Goal: Information Seeking & Learning: Check status

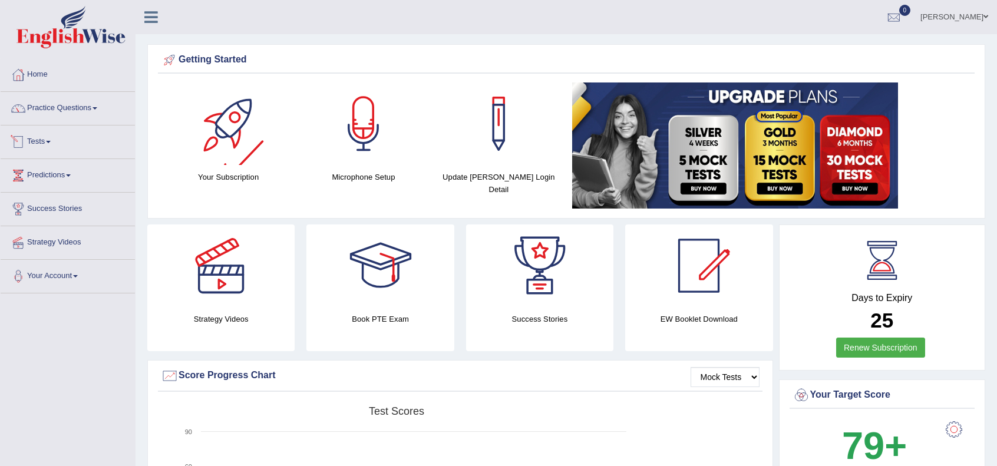
click at [51, 141] on span at bounding box center [48, 142] width 5 height 2
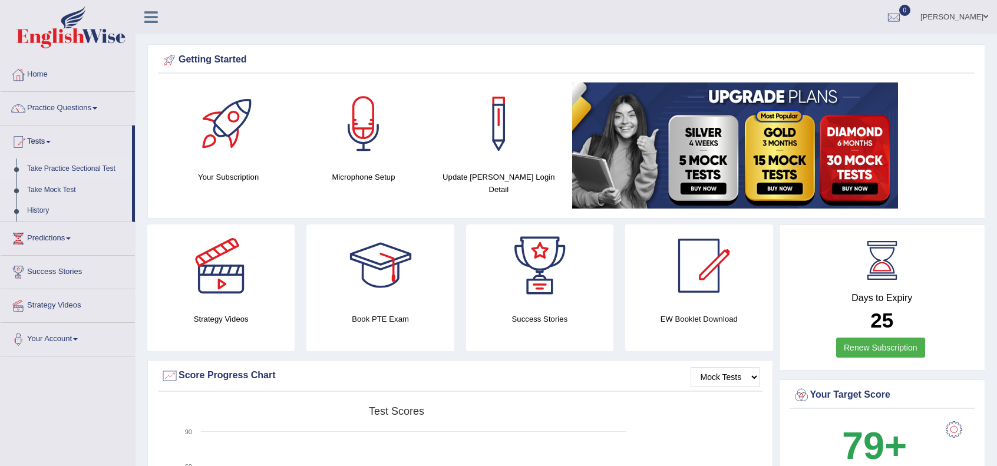
click at [76, 168] on link "Take Practice Sectional Test" at bounding box center [77, 168] width 110 height 21
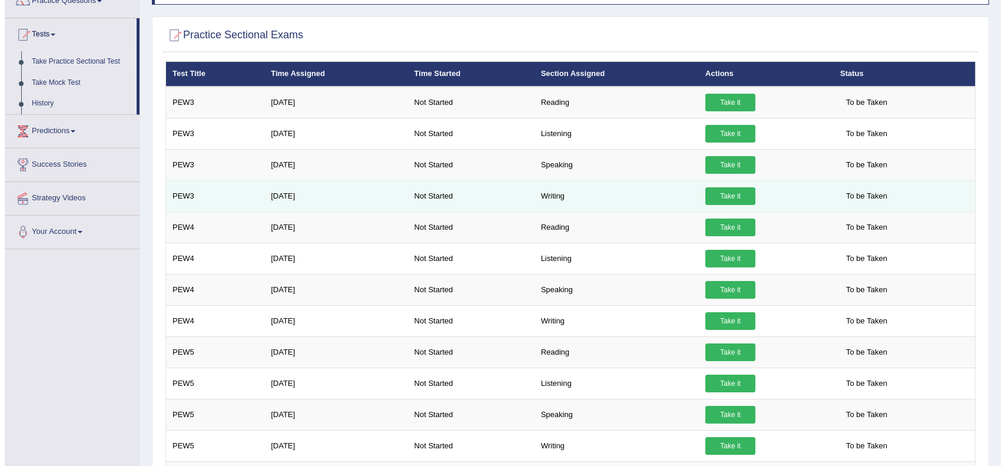
scroll to position [106, 0]
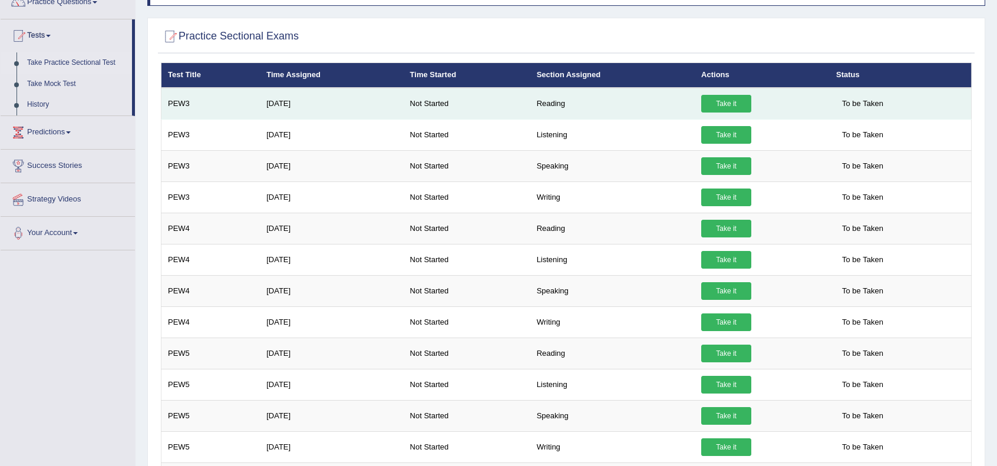
click at [742, 100] on link "Take it" at bounding box center [726, 104] width 50 height 18
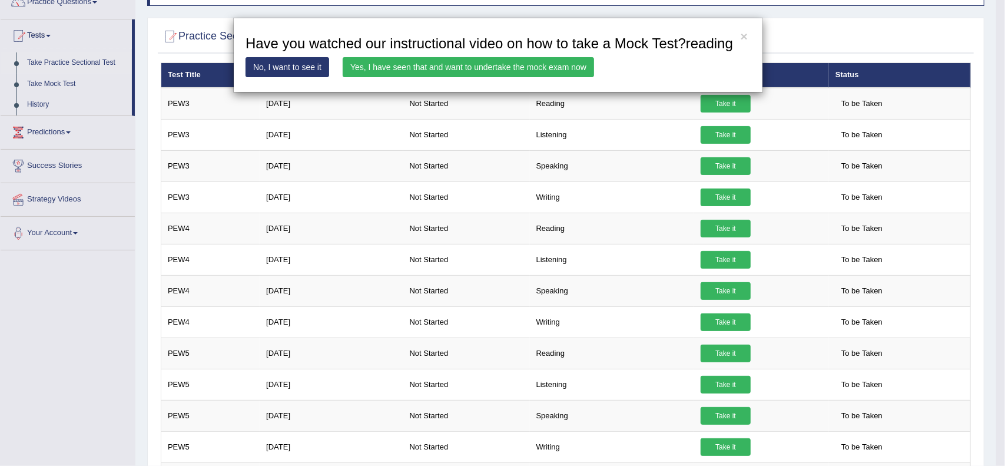
click at [475, 74] on link "Yes, I have seen that and want to undertake the mock exam now" at bounding box center [468, 67] width 251 height 20
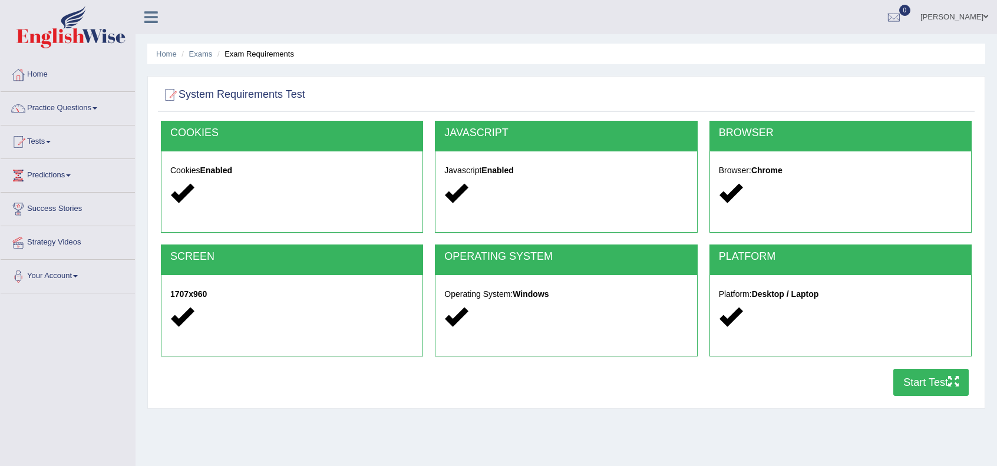
click at [247, 178] on div "Cookies Enabled" at bounding box center [291, 183] width 261 height 64
click at [934, 385] on button "Start Test" at bounding box center [930, 382] width 75 height 27
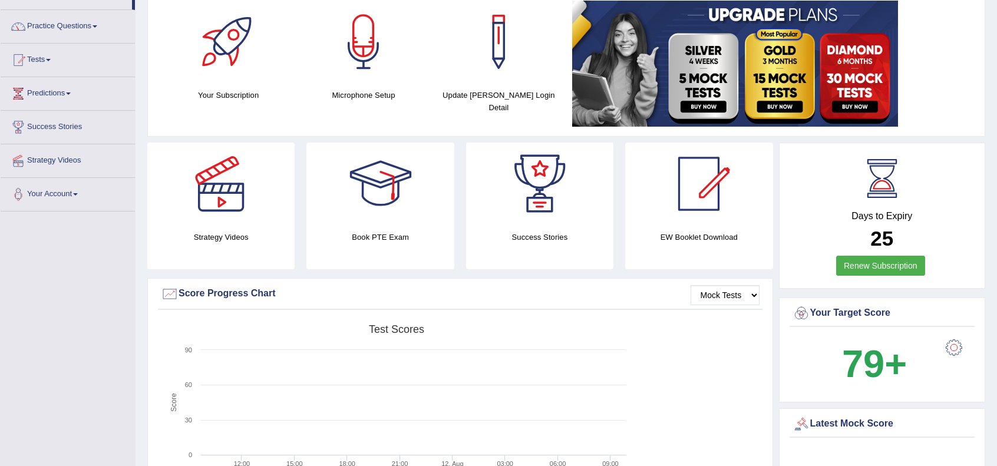
scroll to position [39, 0]
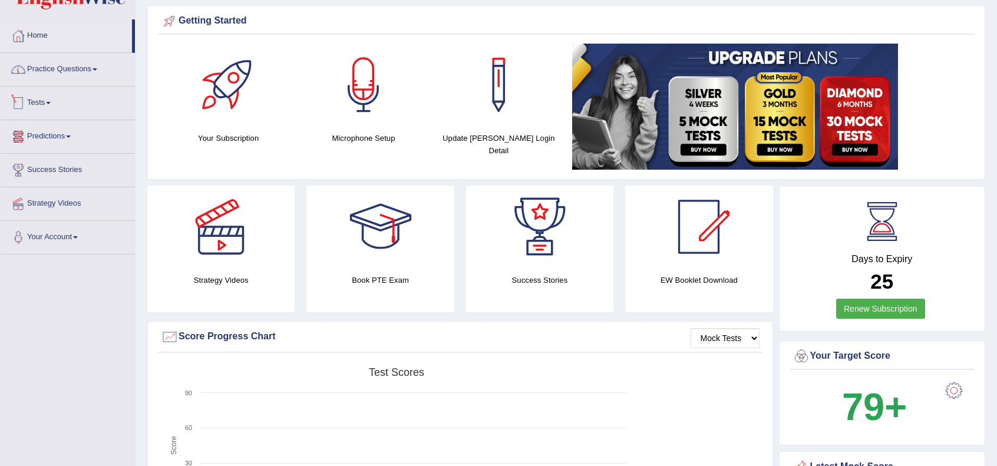
click at [64, 68] on link "Practice Questions" at bounding box center [68, 67] width 134 height 29
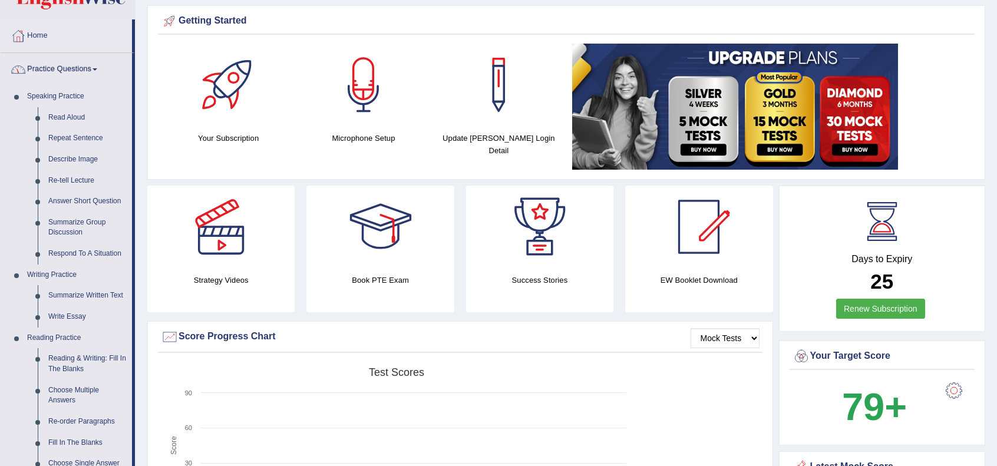
click at [60, 72] on link "Practice Questions" at bounding box center [66, 67] width 131 height 29
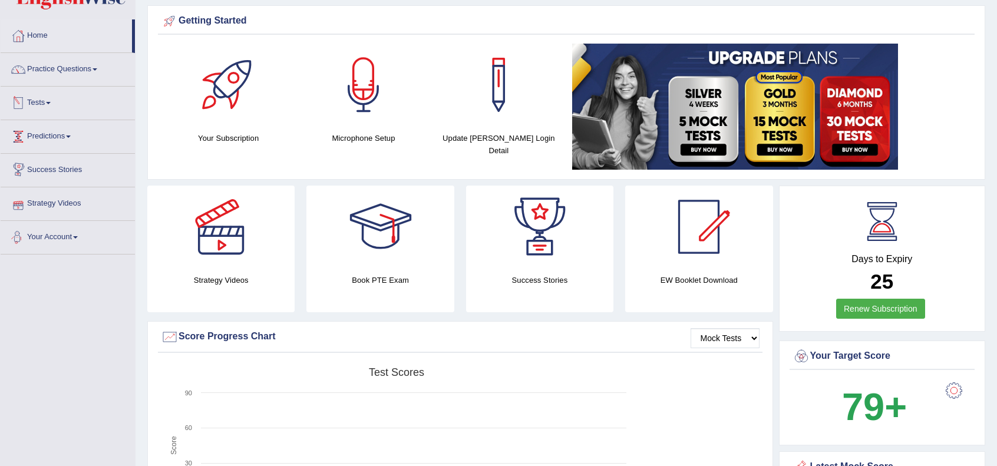
click at [54, 107] on link "Tests" at bounding box center [68, 101] width 134 height 29
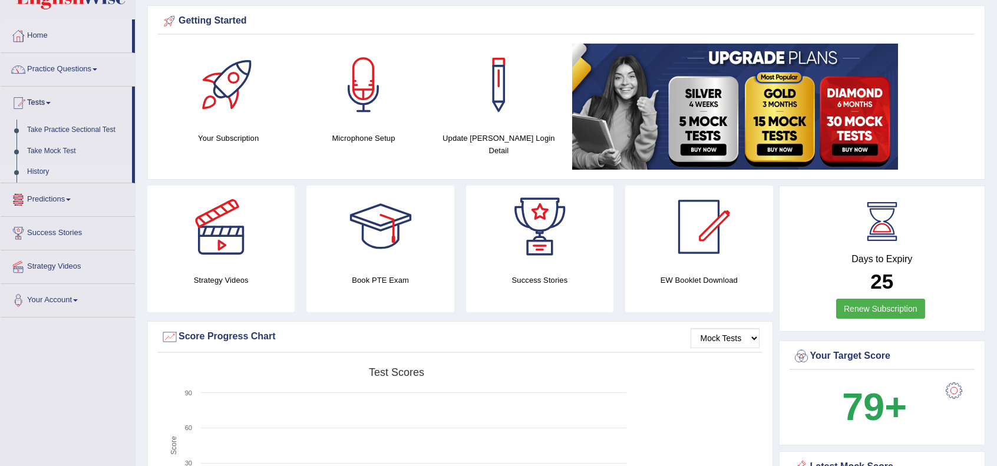
click at [21, 172] on li "History" at bounding box center [66, 171] width 131 height 21
click at [41, 168] on link "History" at bounding box center [77, 171] width 110 height 21
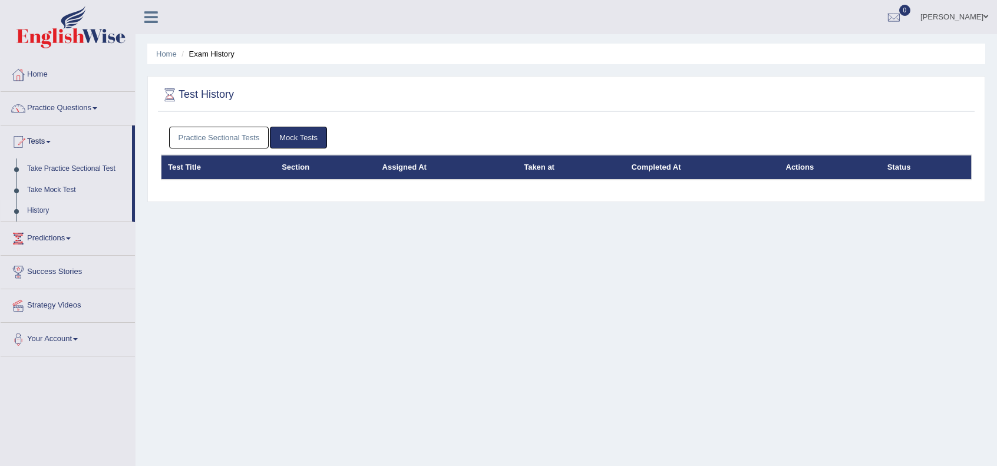
click at [237, 141] on link "Practice Sectional Tests" at bounding box center [219, 138] width 100 height 22
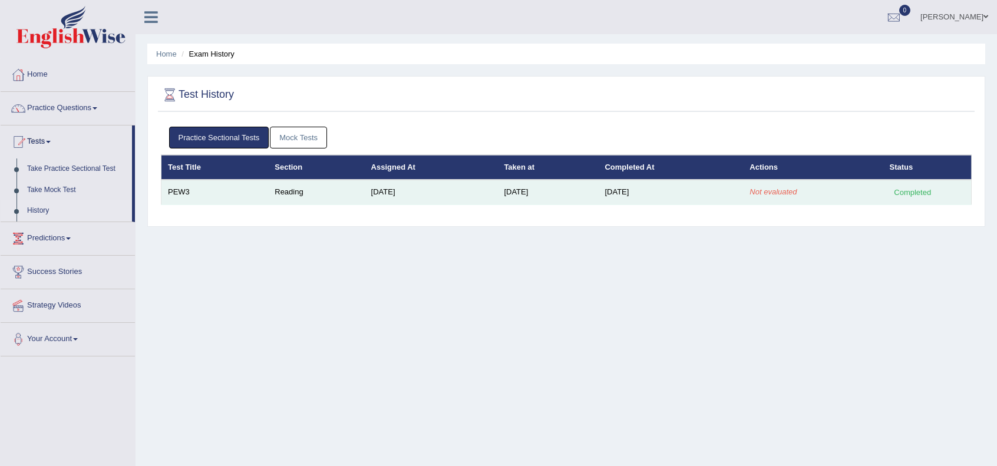
click at [268, 188] on td "Reading" at bounding box center [316, 192] width 96 height 25
click at [295, 193] on td "Reading" at bounding box center [316, 192] width 96 height 25
click at [462, 202] on td "[DATE]" at bounding box center [431, 192] width 133 height 25
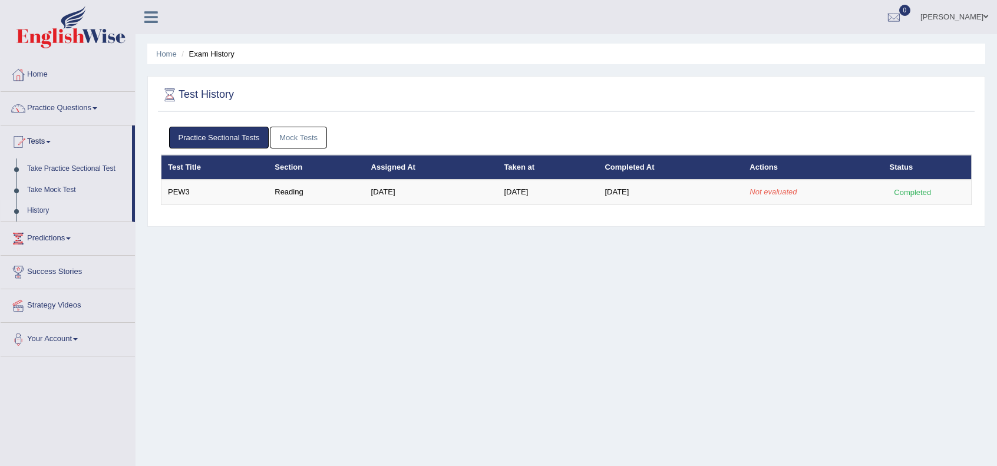
click at [718, 275] on div "Home Exam History Test History Practice Sectional Tests Mock Tests Test Title S…" at bounding box center [565, 294] width 861 height 589
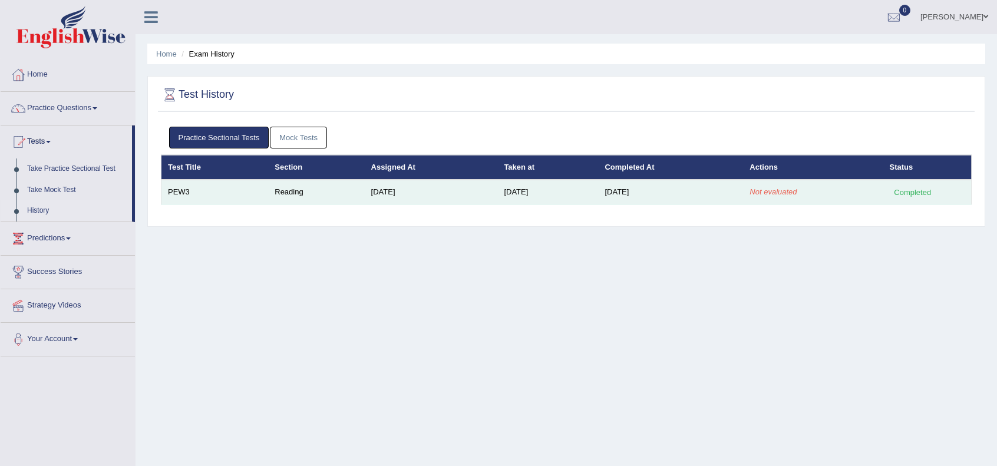
click at [933, 189] on div "Completed" at bounding box center [912, 192] width 46 height 12
click at [931, 189] on div "Completed" at bounding box center [912, 192] width 46 height 12
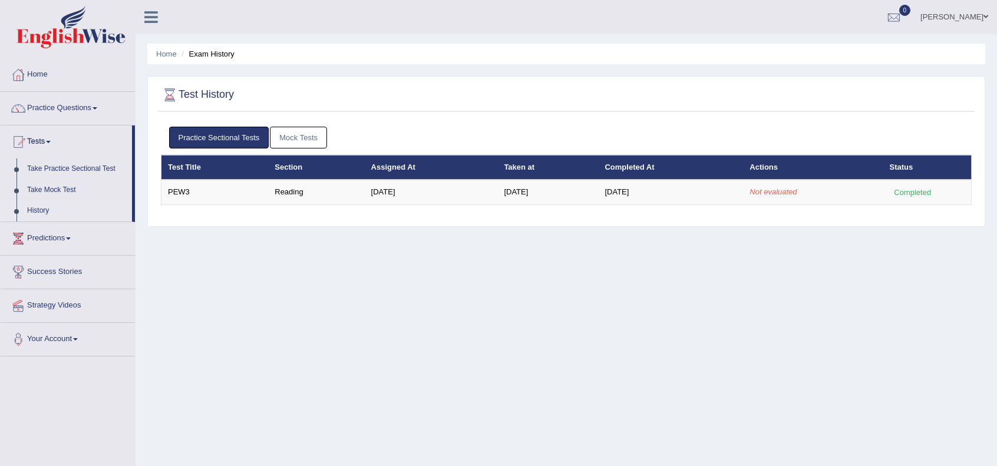
click at [356, 310] on div "Home Exam History Test History Practice Sectional Tests Mock Tests Test Title S…" at bounding box center [565, 294] width 861 height 589
drag, startPoint x: 514, startPoint y: 2, endPoint x: 750, endPoint y: 307, distance: 386.6
click at [752, 307] on div "Home Exam History Test History Practice Sectional Tests Mock Tests Test Title S…" at bounding box center [565, 294] width 861 height 589
click at [52, 168] on link "Take Practice Sectional Test" at bounding box center [77, 168] width 110 height 21
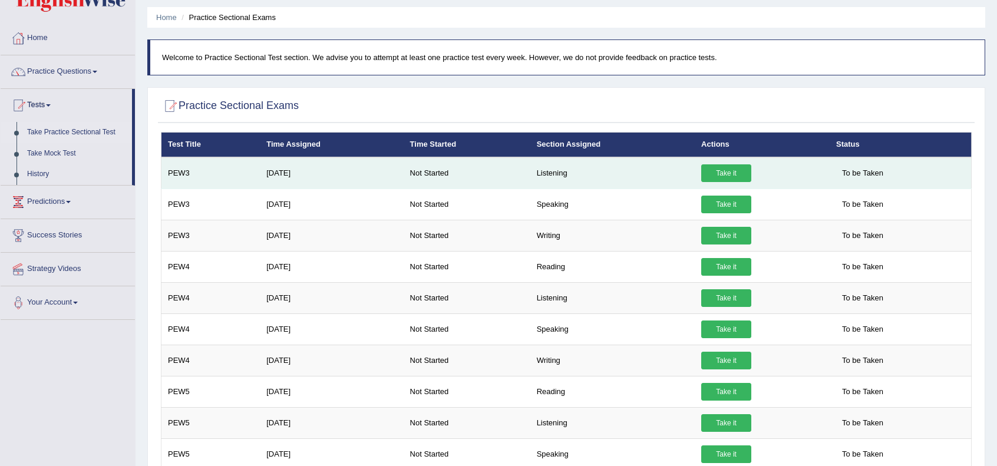
scroll to position [35, 0]
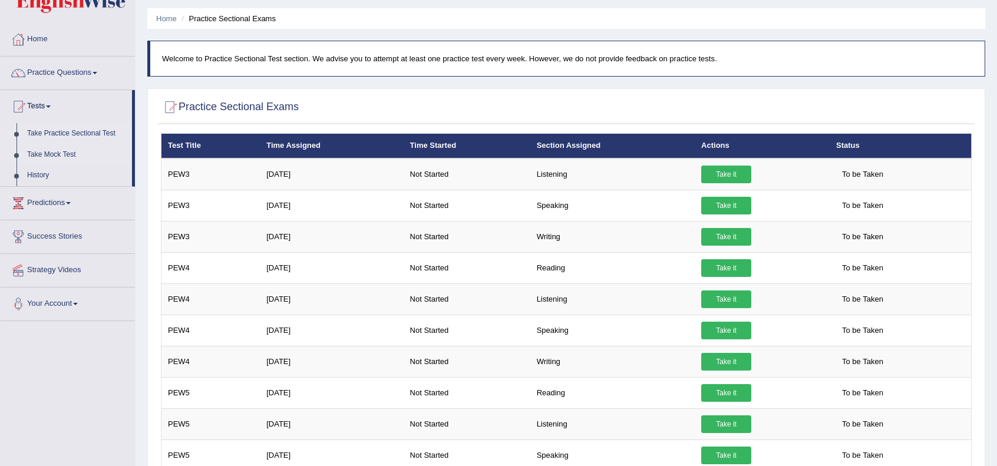
click at [54, 155] on link "Take Mock Test" at bounding box center [77, 154] width 110 height 21
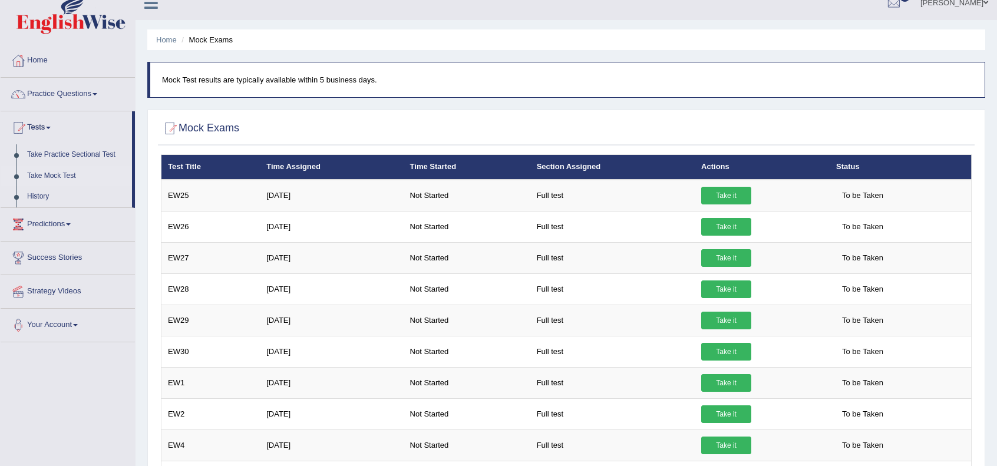
scroll to position [9, 0]
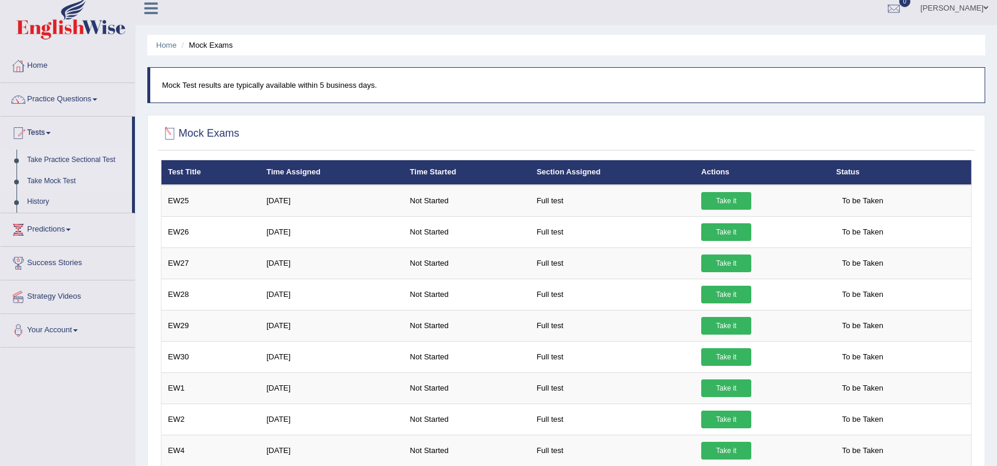
click at [66, 158] on link "Take Practice Sectional Test" at bounding box center [77, 160] width 110 height 21
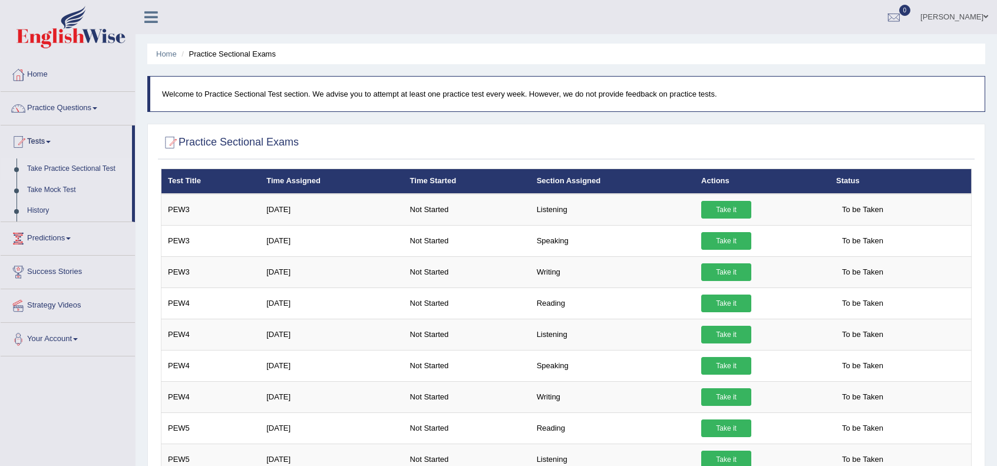
click at [64, 109] on link "Practice Questions" at bounding box center [68, 106] width 134 height 29
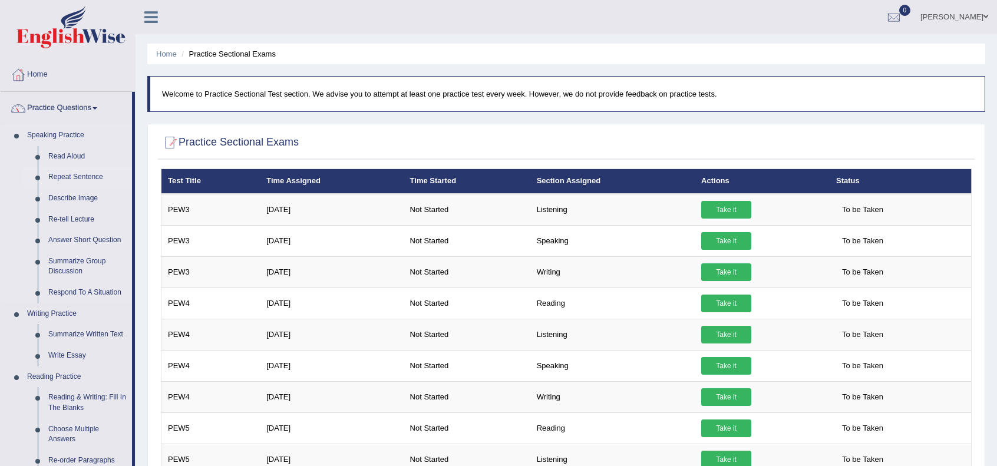
click at [68, 177] on link "Repeat Sentence" at bounding box center [87, 177] width 89 height 21
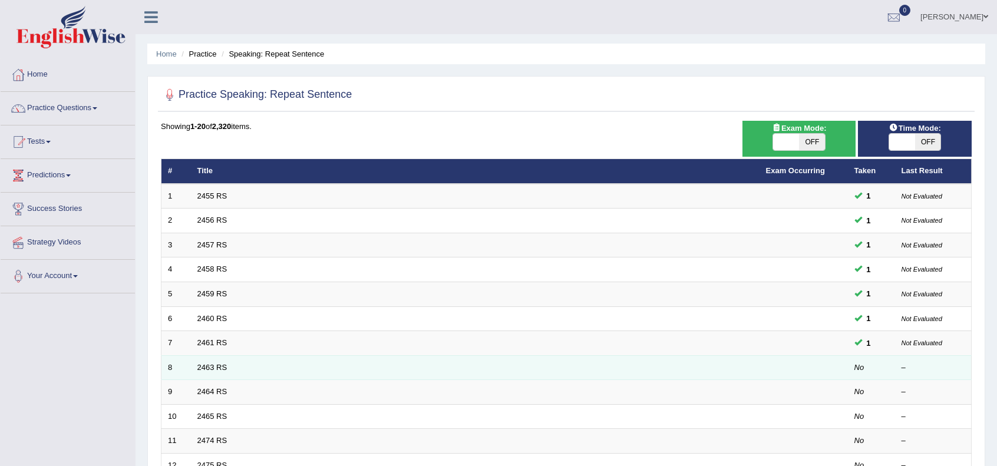
click at [214, 360] on td "2463 RS" at bounding box center [475, 367] width 568 height 25
click at [216, 369] on link "2463 RS" at bounding box center [212, 367] width 30 height 9
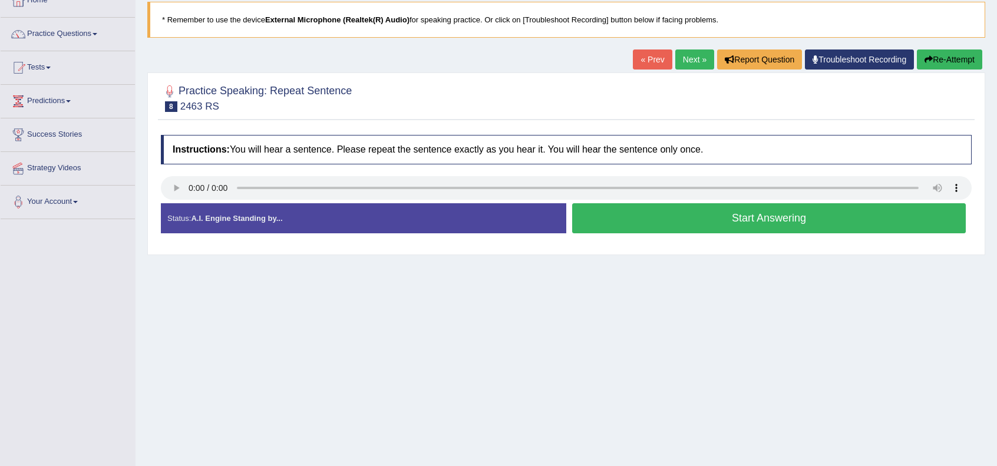
scroll to position [78, 0]
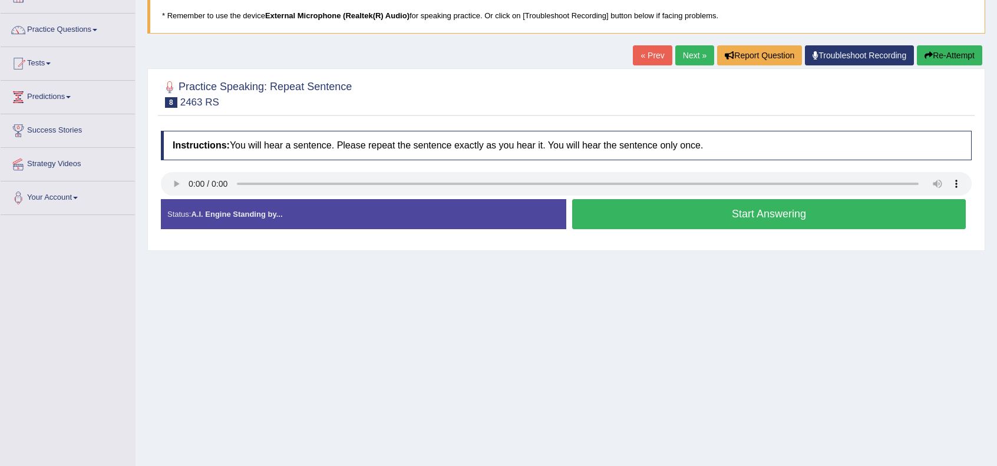
click at [631, 210] on button "Start Answering" at bounding box center [768, 214] width 393 height 30
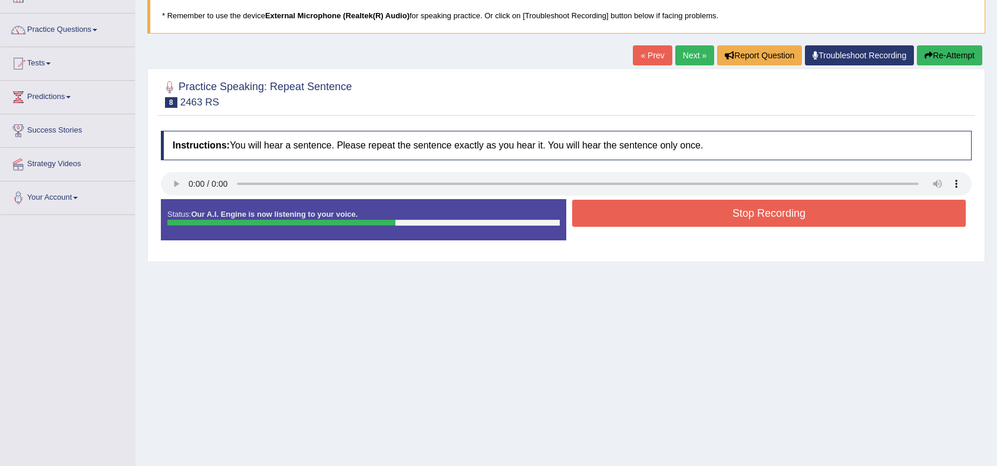
click at [631, 210] on button "Stop Recording" at bounding box center [768, 213] width 393 height 27
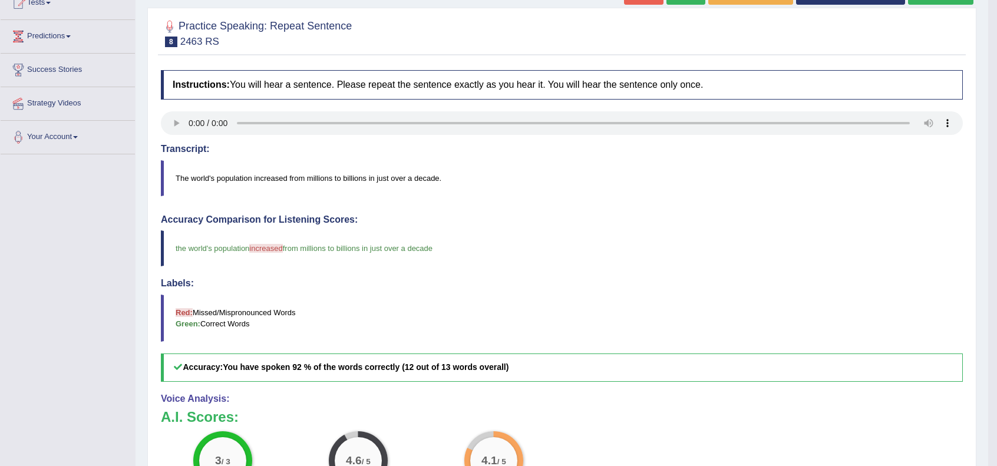
scroll to position [0, 0]
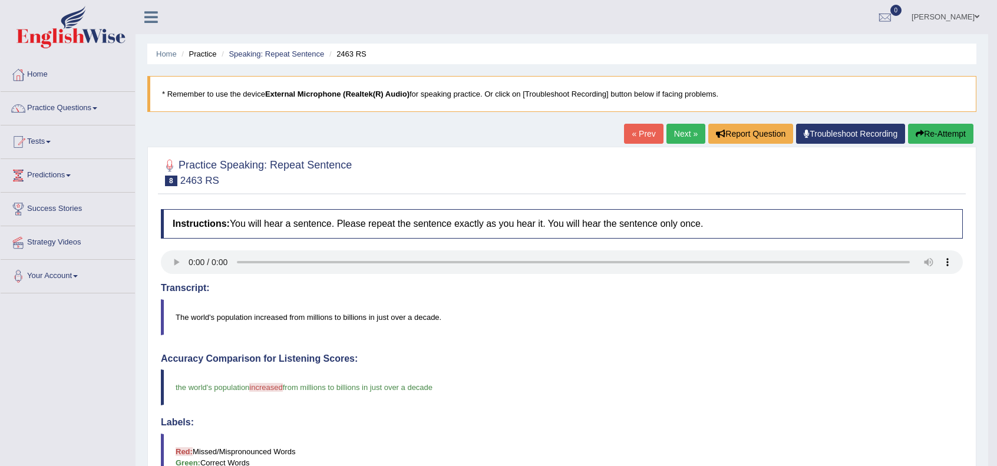
click at [686, 141] on link "Next »" at bounding box center [685, 134] width 39 height 20
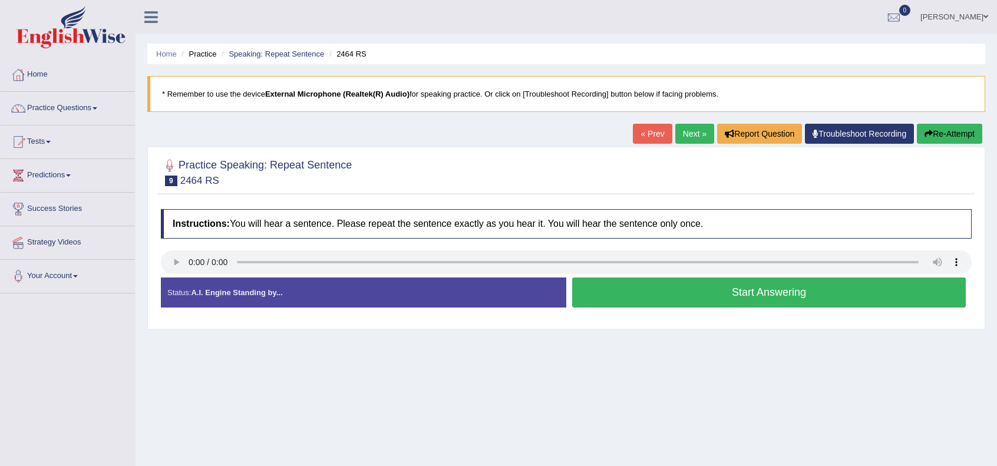
click at [748, 293] on button "Start Answering" at bounding box center [768, 292] width 393 height 30
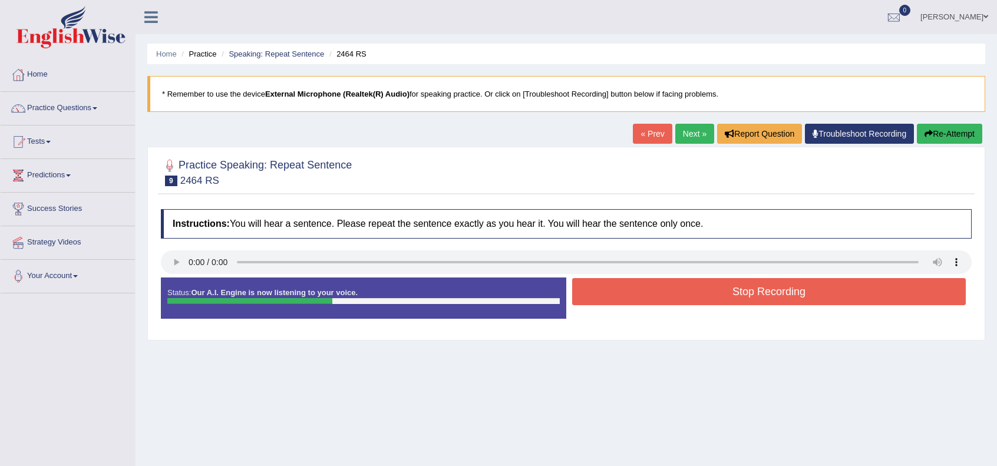
click at [748, 293] on button "Stop Recording" at bounding box center [768, 291] width 393 height 27
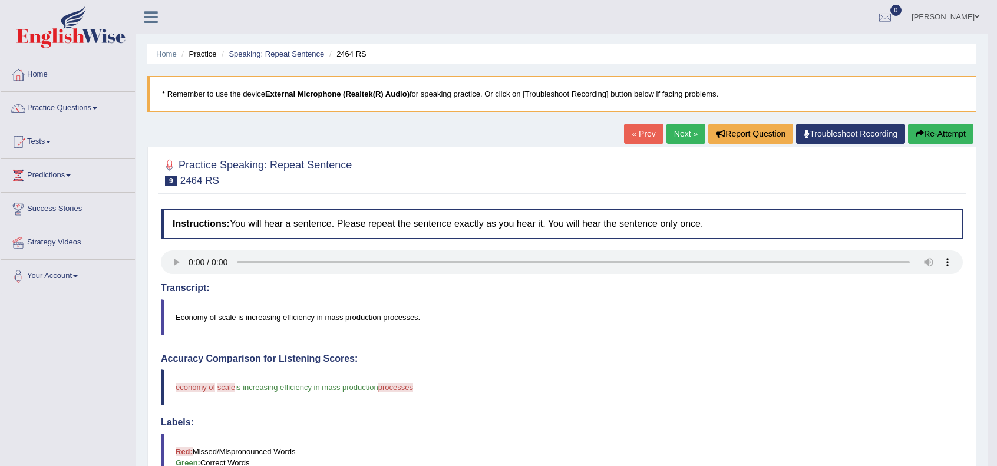
click at [692, 143] on div "« Prev Next » Report Question Troubleshoot Recording Re-Attempt" at bounding box center [800, 135] width 352 height 23
click at [676, 134] on link "Next »" at bounding box center [685, 134] width 39 height 20
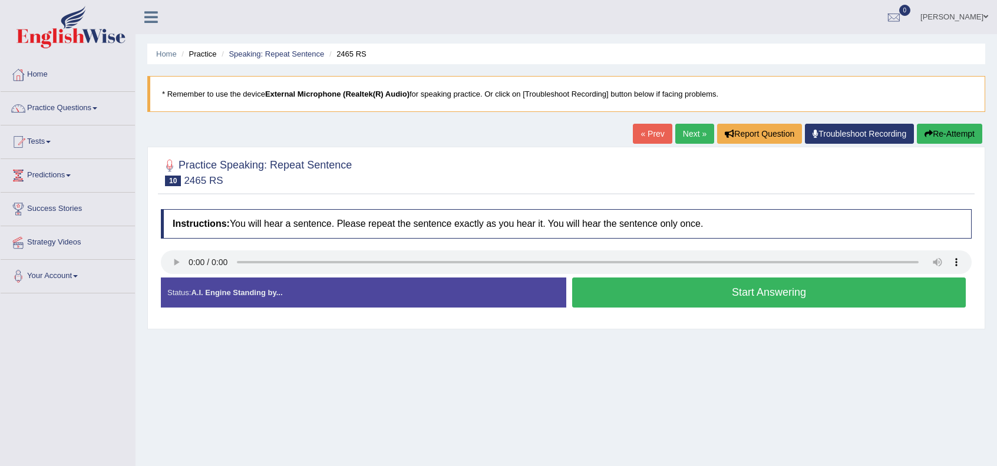
click at [801, 295] on button "Start Answering" at bounding box center [768, 292] width 393 height 30
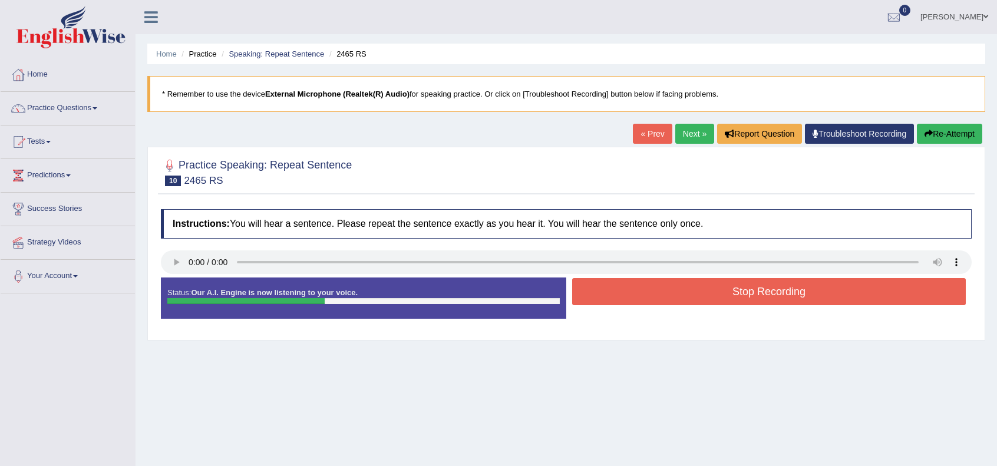
click at [801, 295] on button "Stop Recording" at bounding box center [768, 291] width 393 height 27
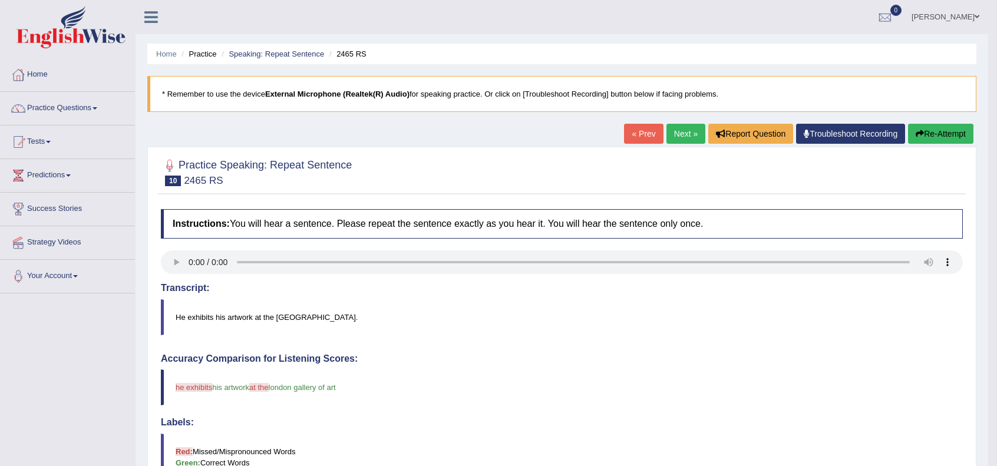
click at [690, 141] on link "Next »" at bounding box center [685, 134] width 39 height 20
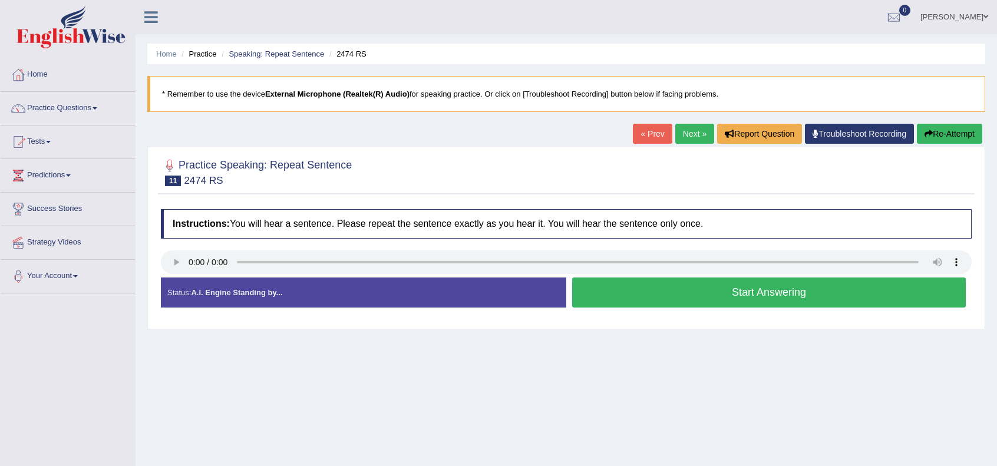
click at [635, 281] on button "Start Answering" at bounding box center [768, 292] width 393 height 30
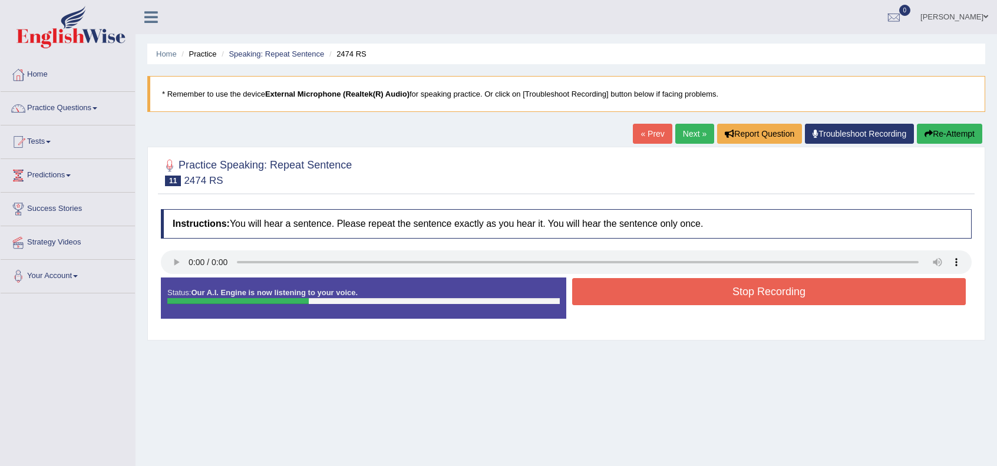
click at [635, 281] on button "Stop Recording" at bounding box center [768, 291] width 393 height 27
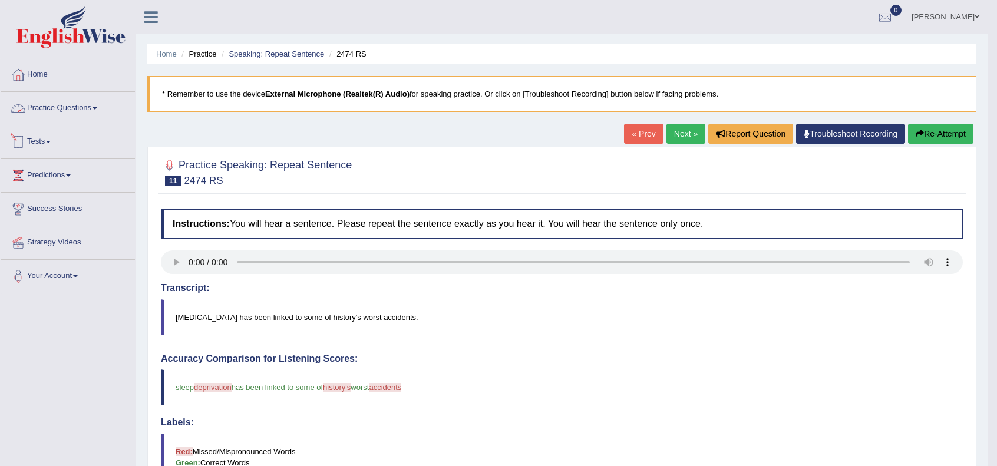
click at [25, 140] on div at bounding box center [18, 142] width 18 height 18
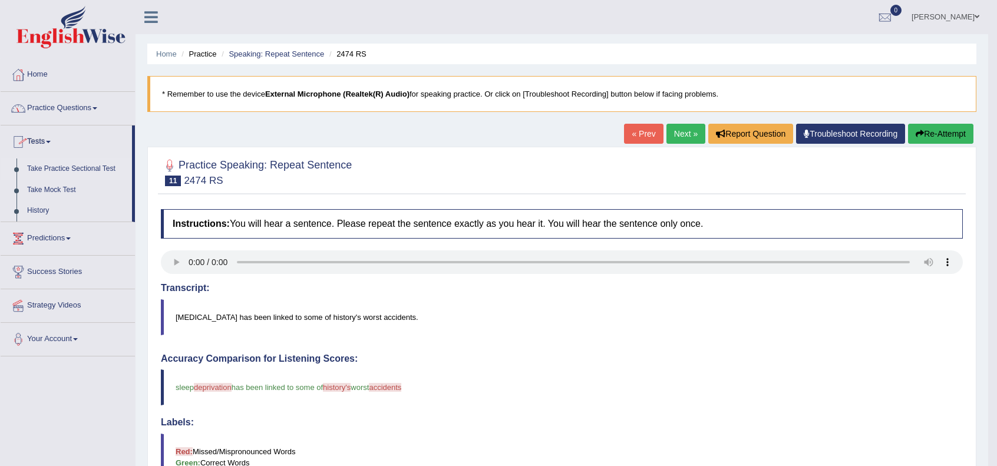
click at [58, 170] on link "Take Practice Sectional Test" at bounding box center [77, 168] width 110 height 21
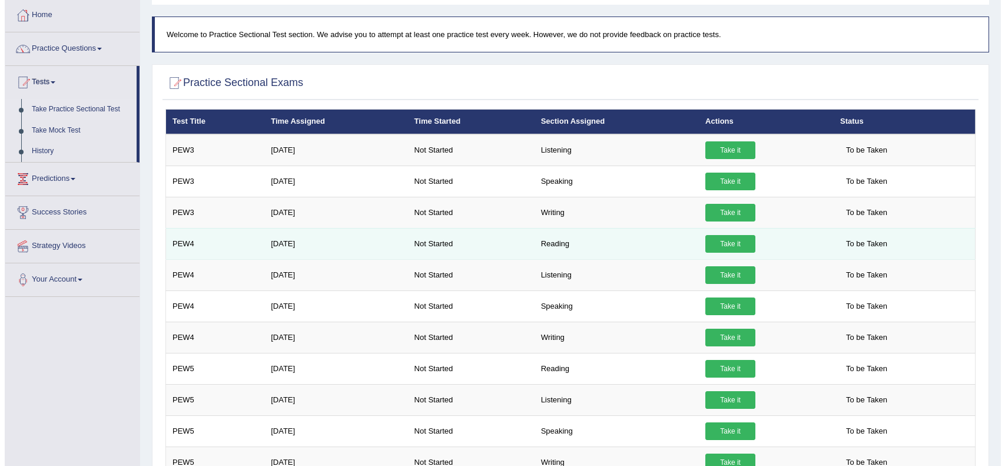
scroll to position [39, 0]
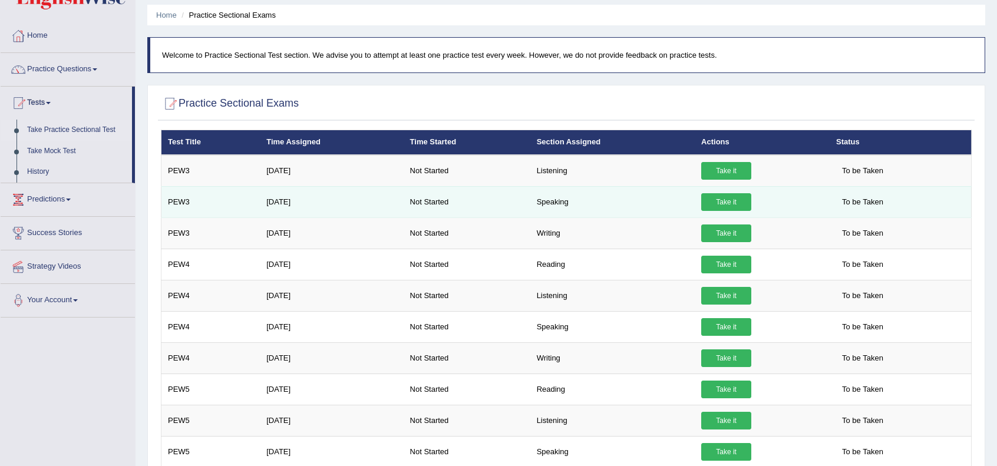
click at [722, 203] on link "Take it" at bounding box center [726, 202] width 50 height 18
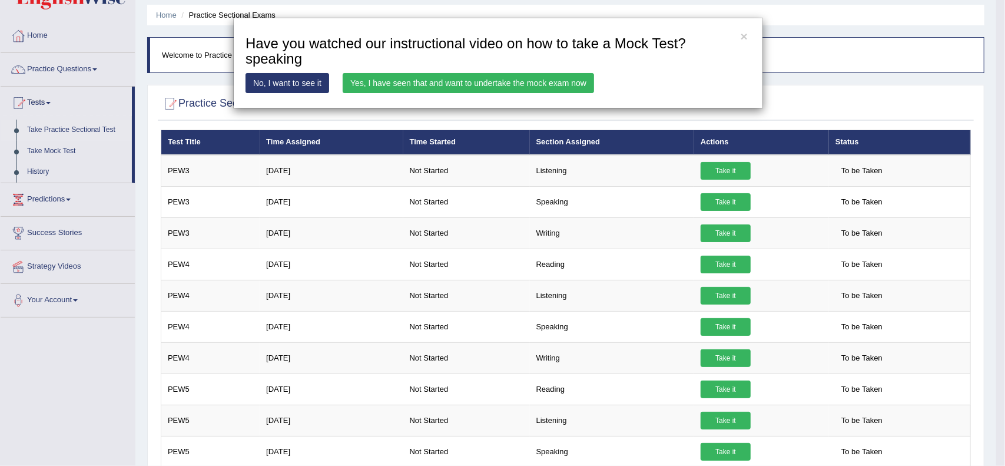
click at [519, 83] on link "Yes, I have seen that and want to undertake the mock exam now" at bounding box center [468, 83] width 251 height 20
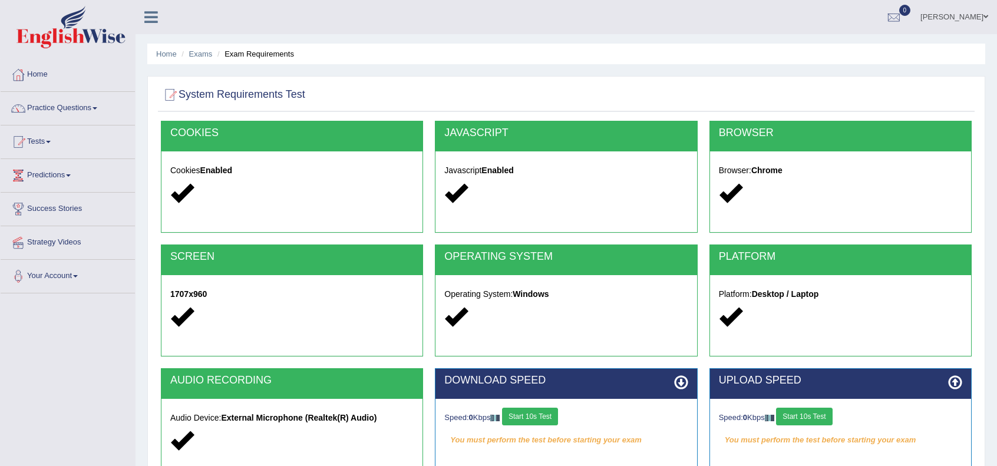
click at [493, 173] on strong "Enabled" at bounding box center [497, 169] width 32 height 9
click at [744, 179] on div "Browser: Chrome" at bounding box center [840, 183] width 261 height 64
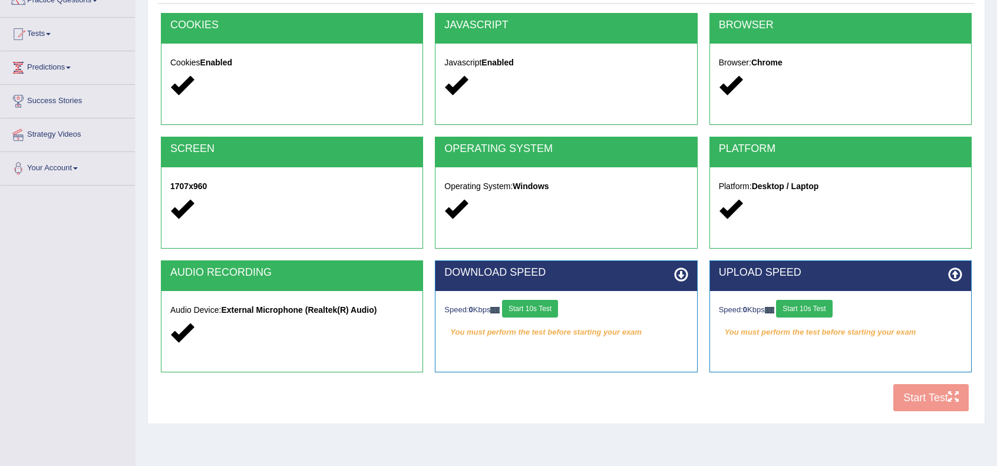
scroll to position [152, 0]
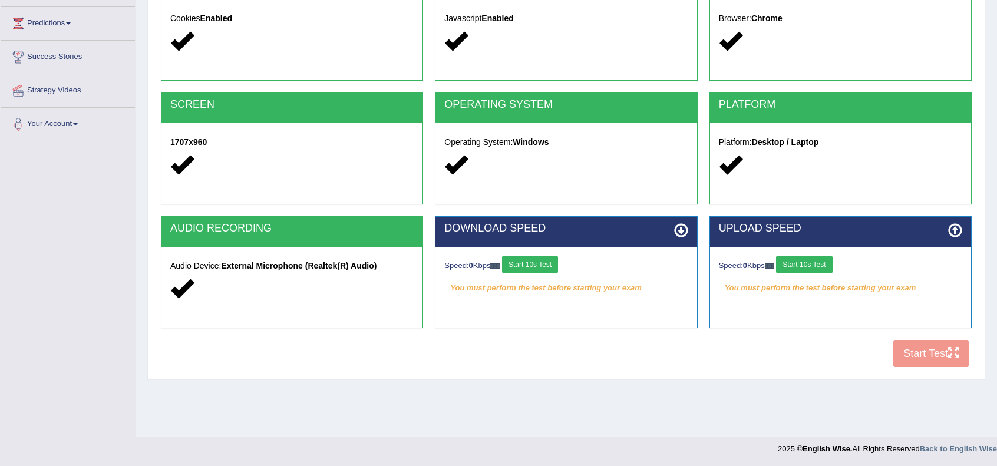
click at [544, 262] on button "Start 10s Test" at bounding box center [530, 265] width 56 height 18
click at [815, 267] on button "Start 10s Test" at bounding box center [804, 265] width 56 height 18
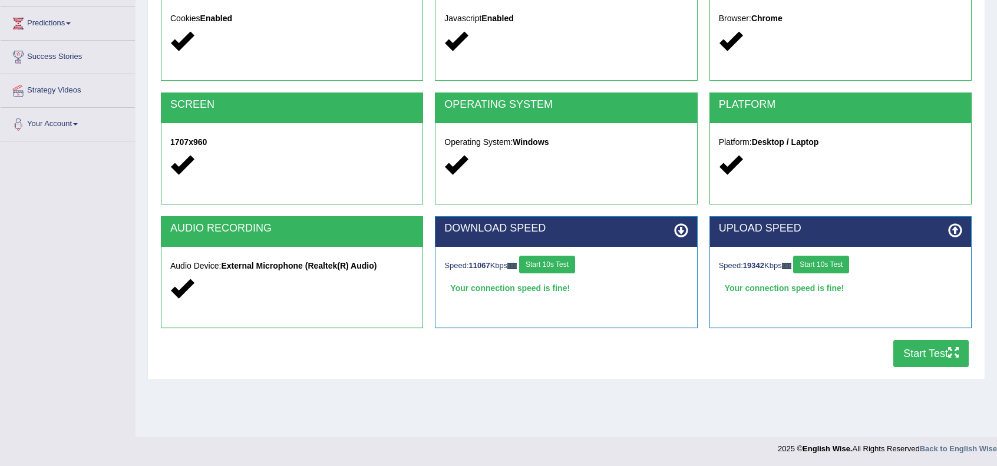
click at [938, 354] on button "Start Test" at bounding box center [930, 353] width 75 height 27
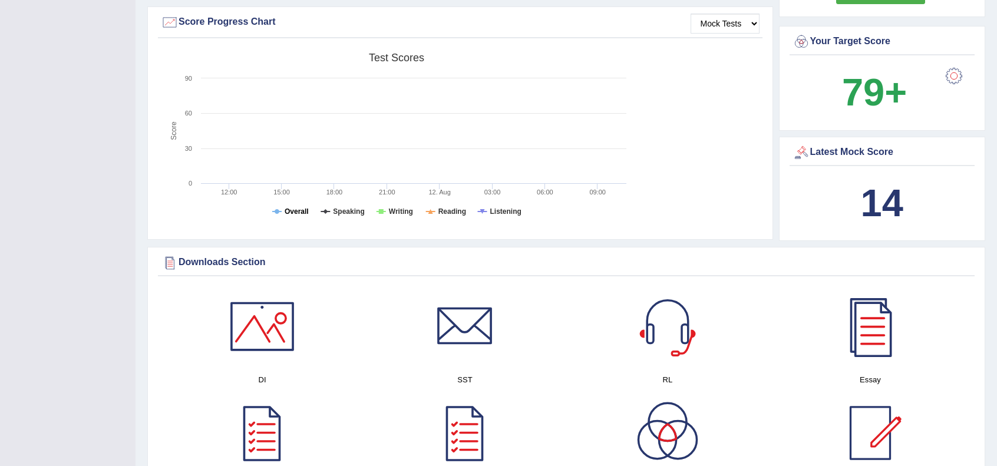
click at [292, 213] on tspan "Overall" at bounding box center [296, 211] width 24 height 8
click at [344, 212] on tspan "Speaking" at bounding box center [348, 211] width 31 height 8
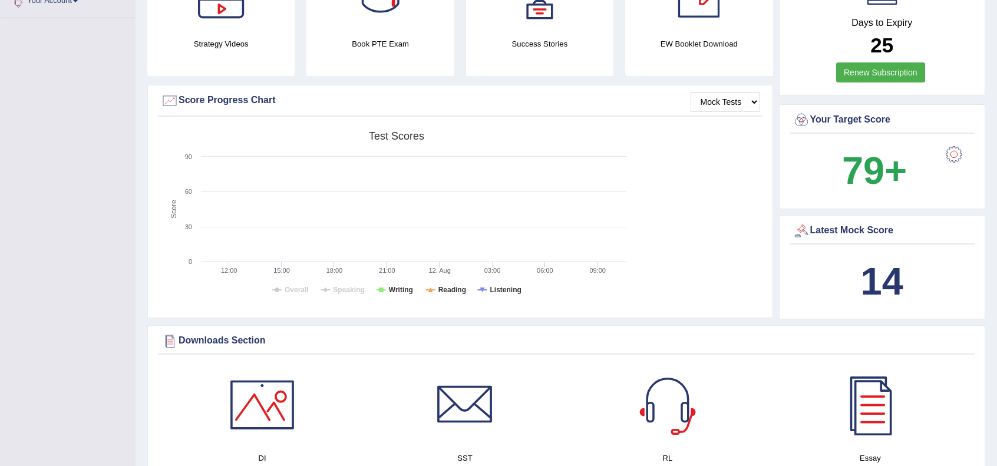
scroll to position [274, 0]
click at [345, 209] on rect at bounding box center [396, 217] width 471 height 183
click at [723, 104] on select "Mock Tests" at bounding box center [724, 102] width 69 height 20
click at [690, 92] on select "Mock Tests" at bounding box center [724, 102] width 69 height 20
click at [726, 174] on div "Created with Highcharts 7.1.2 Score Test scores Overall Speaking Writing Readin…" at bounding box center [460, 219] width 604 height 186
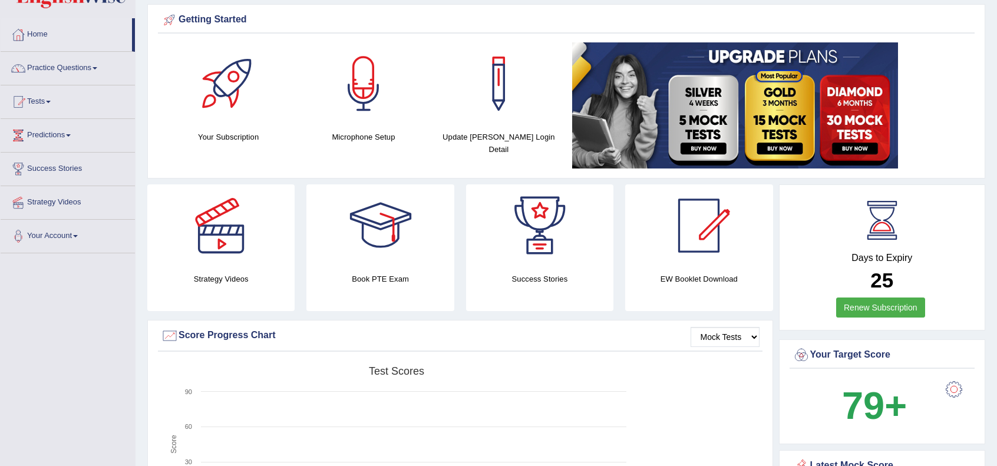
scroll to position [39, 0]
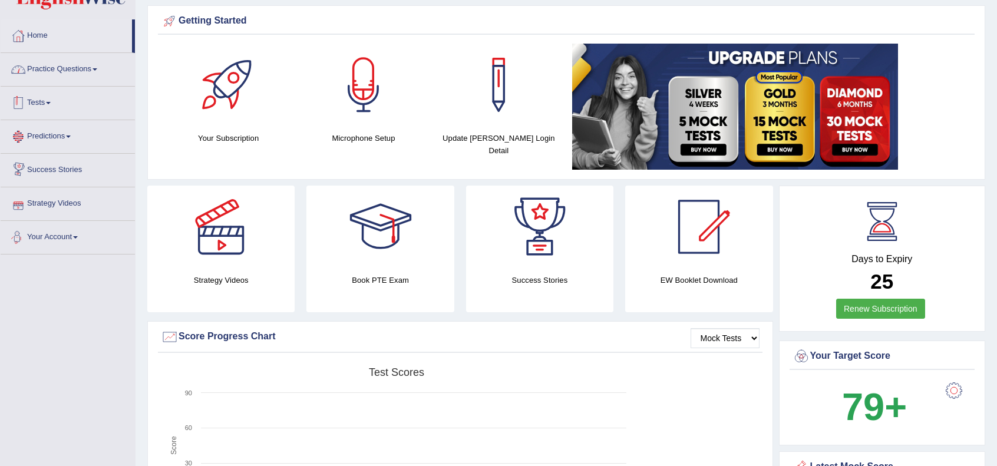
click at [89, 67] on link "Practice Questions" at bounding box center [68, 67] width 134 height 29
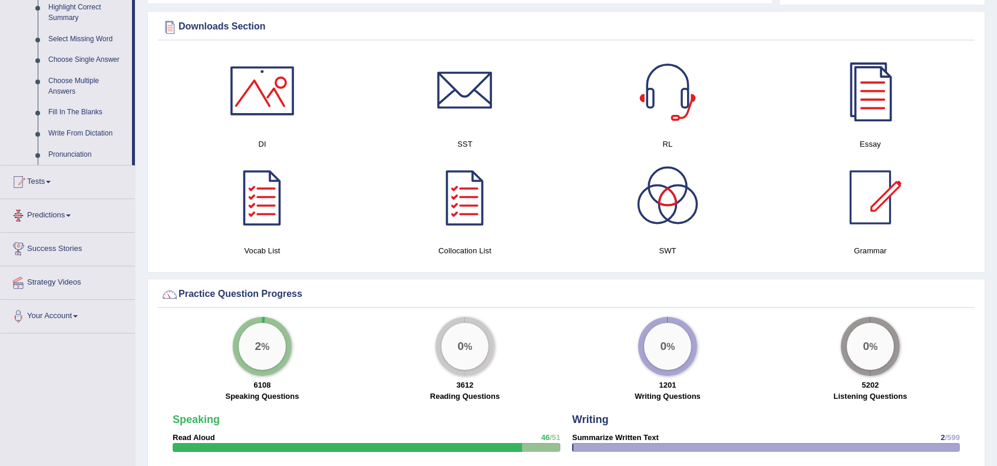
click at [42, 180] on link "Tests" at bounding box center [68, 179] width 134 height 29
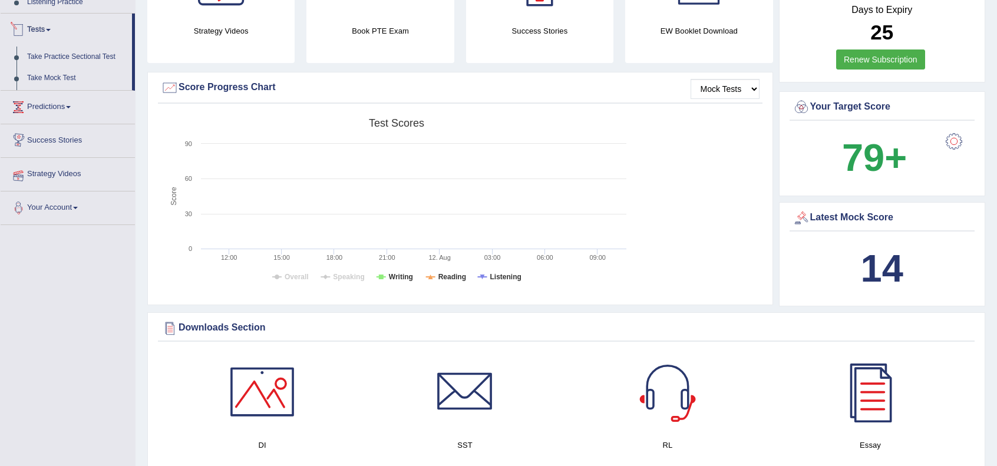
scroll to position [140, 0]
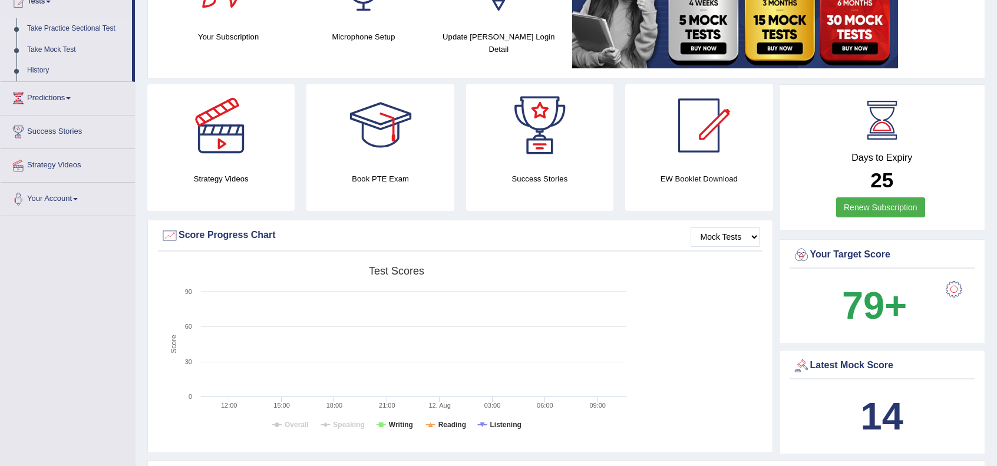
click at [70, 28] on link "Take Practice Sectional Test" at bounding box center [77, 28] width 110 height 21
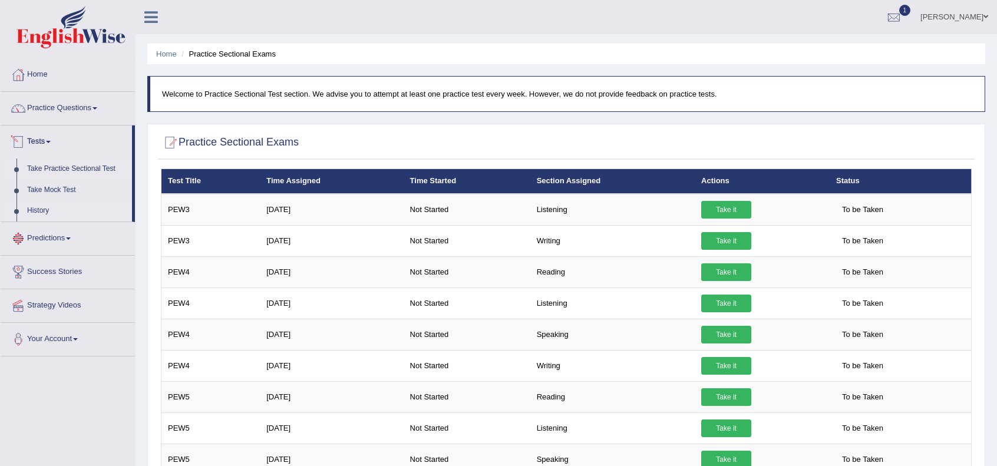
click at [34, 208] on link "History" at bounding box center [77, 210] width 110 height 21
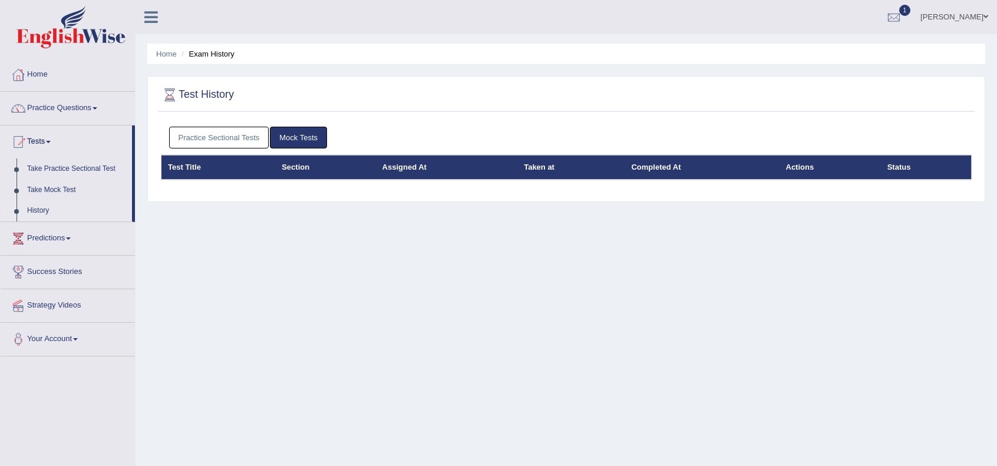
click at [226, 140] on link "Practice Sectional Tests" at bounding box center [219, 138] width 100 height 22
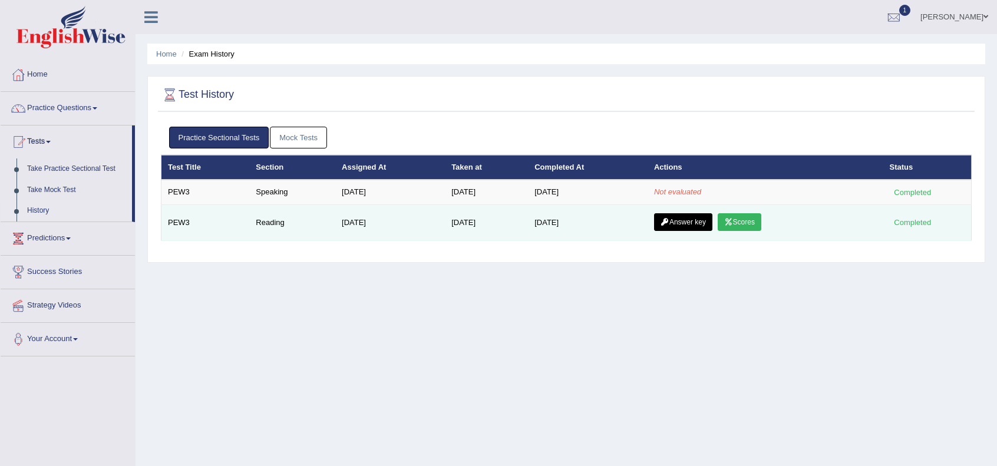
click at [740, 224] on link "Scores" at bounding box center [739, 222] width 44 height 18
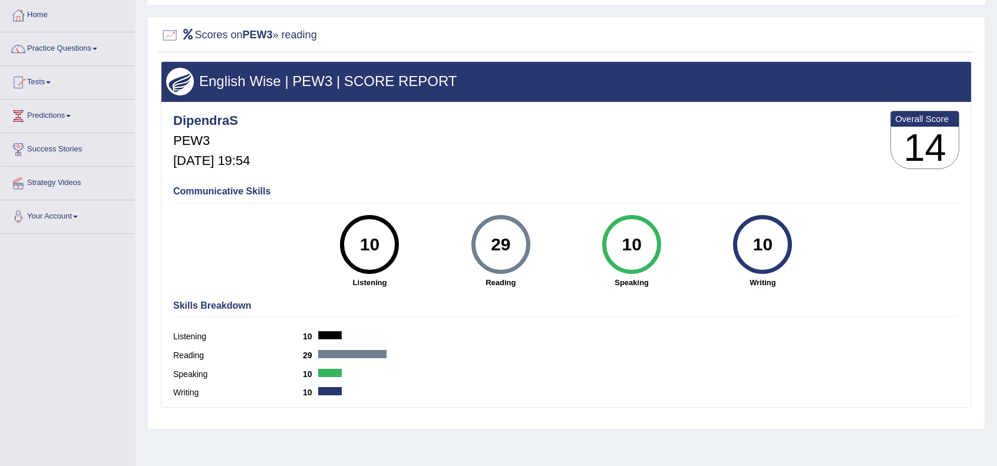
scroll to position [39, 0]
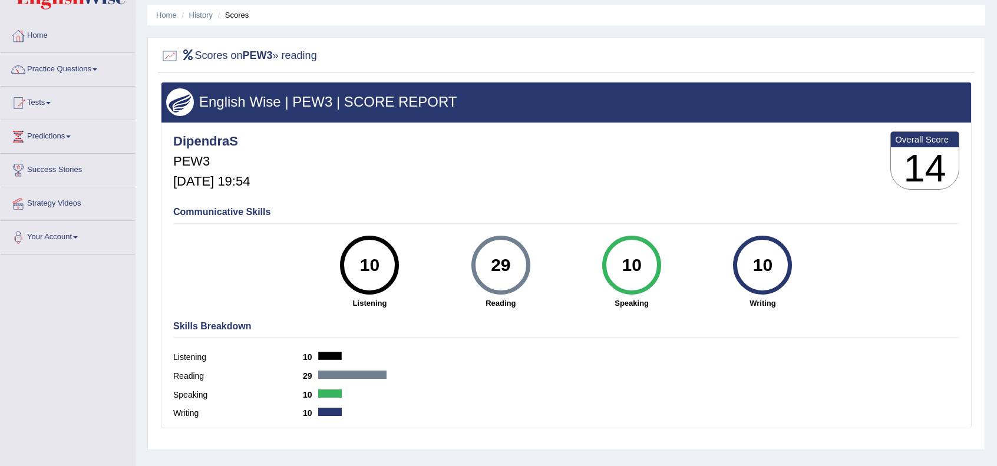
click at [383, 261] on div "10" at bounding box center [369, 264] width 43 height 49
drag, startPoint x: 528, startPoint y: 276, endPoint x: 552, endPoint y: 263, distance: 27.9
click at [529, 276] on div "29 Reading" at bounding box center [500, 272] width 131 height 73
click at [624, 256] on div "10" at bounding box center [631, 264] width 43 height 49
click at [733, 262] on div "10 Writing" at bounding box center [762, 272] width 131 height 73
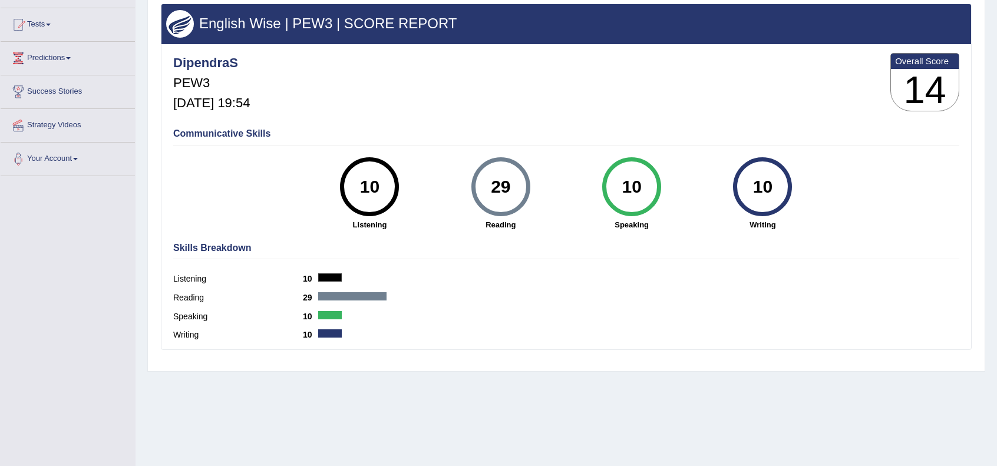
scroll to position [152, 0]
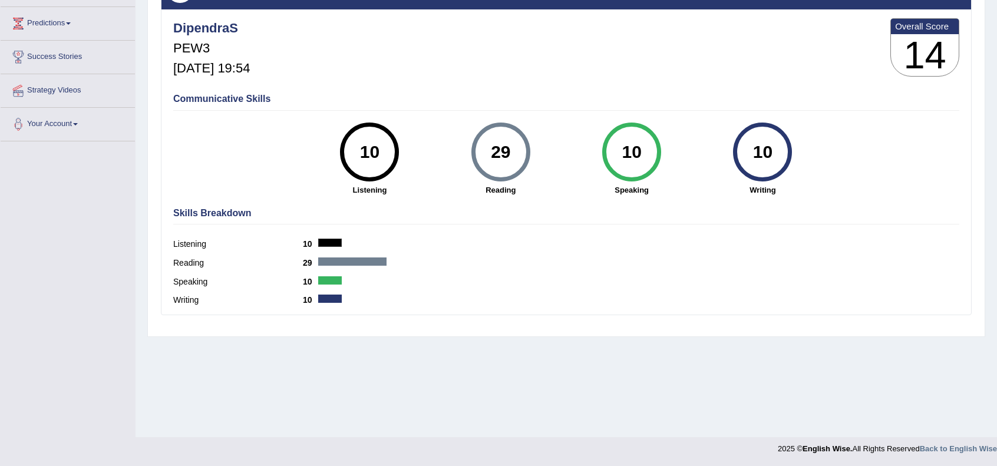
click at [306, 263] on b "29" at bounding box center [310, 262] width 15 height 9
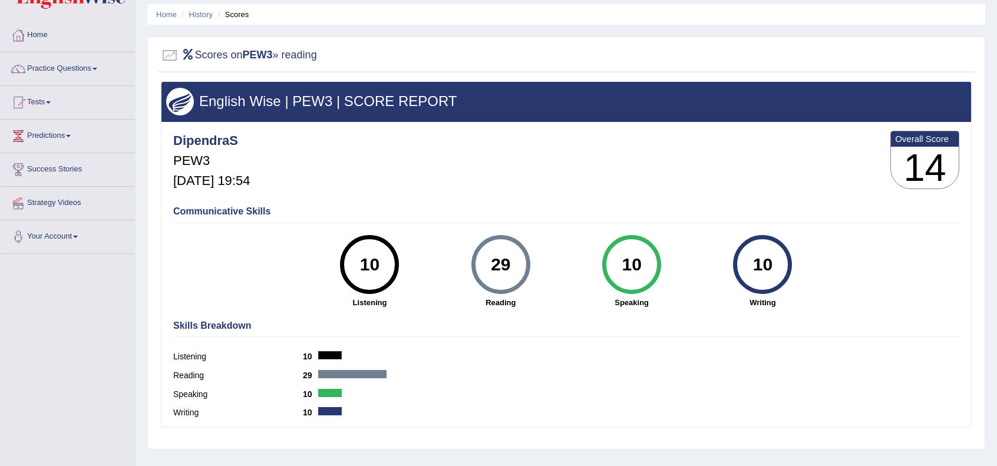
scroll to position [0, 0]
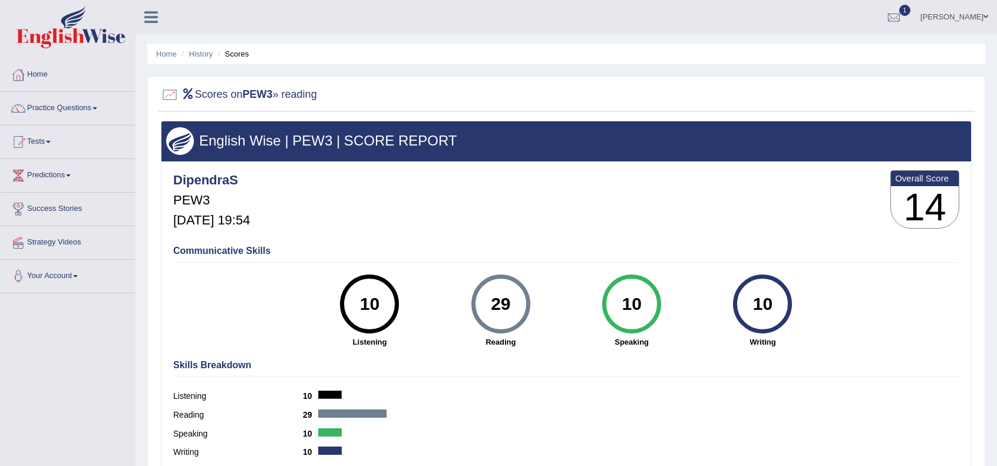
click at [938, 181] on b "Overall Score" at bounding box center [924, 178] width 59 height 10
click at [891, 16] on div at bounding box center [894, 18] width 18 height 18
click at [865, 55] on span "Exam evaluated" at bounding box center [822, 58] width 157 height 9
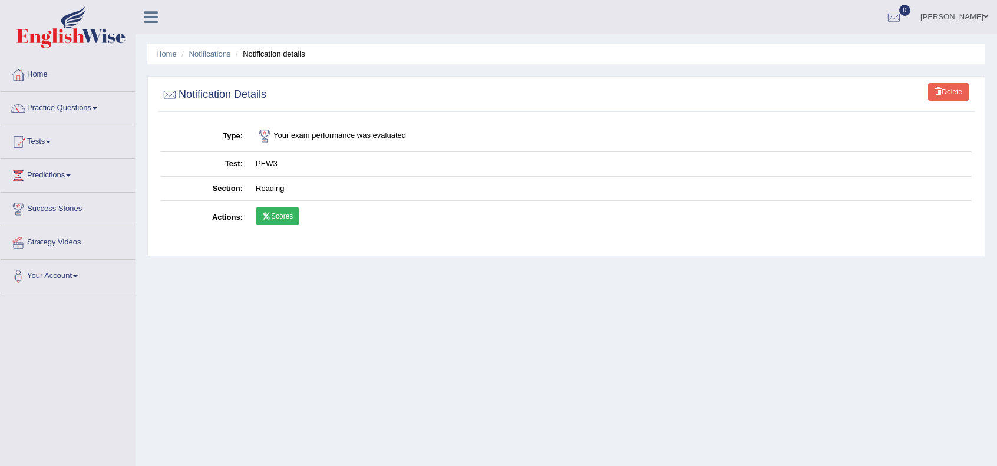
click at [278, 220] on link "Scores" at bounding box center [278, 216] width 44 height 18
click at [210, 57] on link "Notifications" at bounding box center [210, 53] width 42 height 9
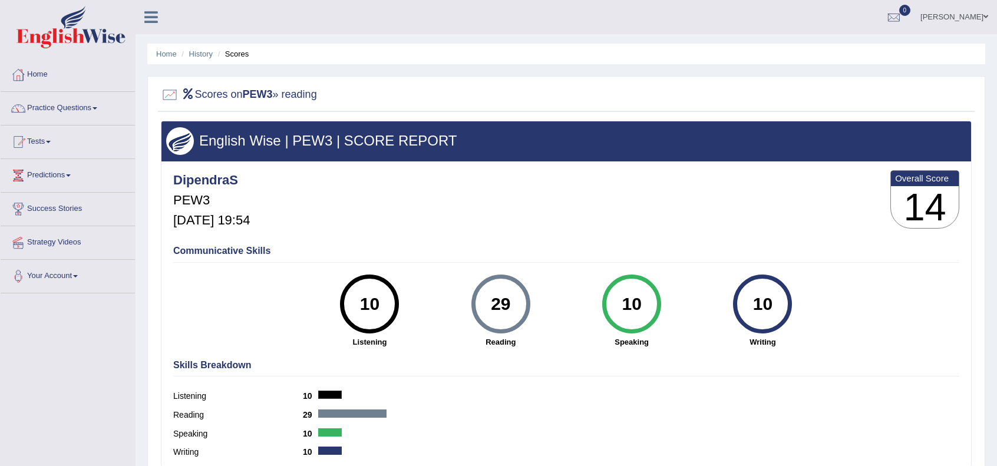
click at [238, 52] on li "Scores" at bounding box center [232, 53] width 34 height 11
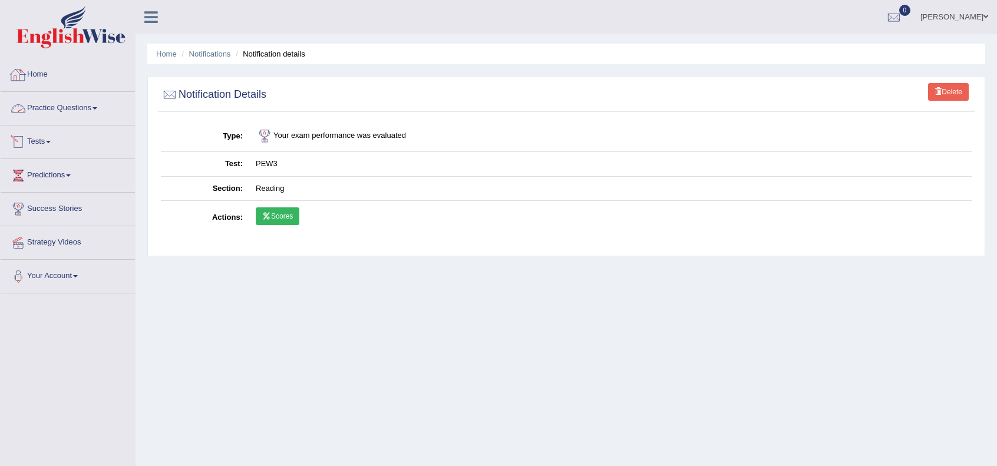
click at [48, 141] on link "Tests" at bounding box center [68, 139] width 134 height 29
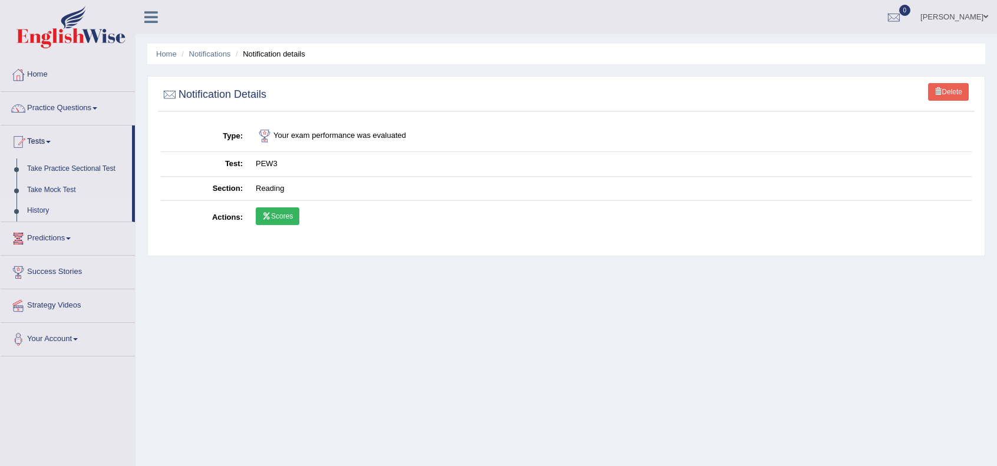
click at [50, 209] on link "History" at bounding box center [77, 210] width 110 height 21
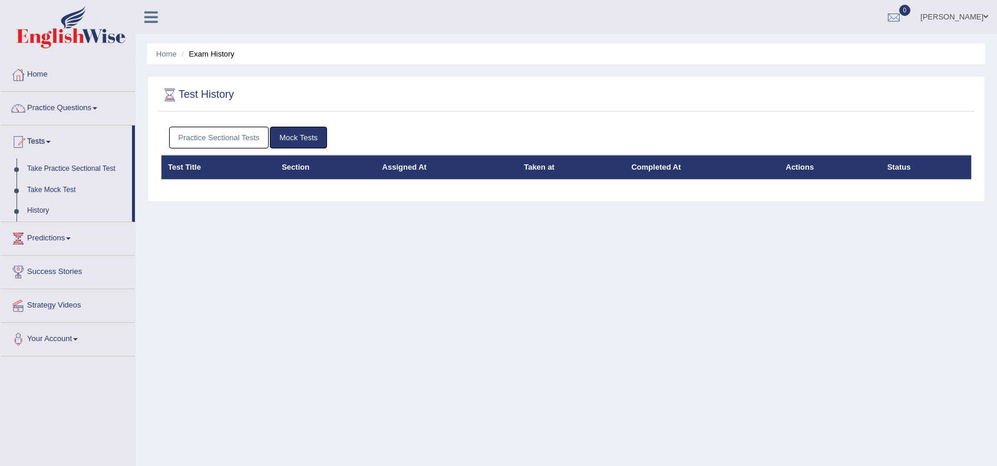
click at [241, 138] on link "Practice Sectional Tests" at bounding box center [219, 138] width 100 height 22
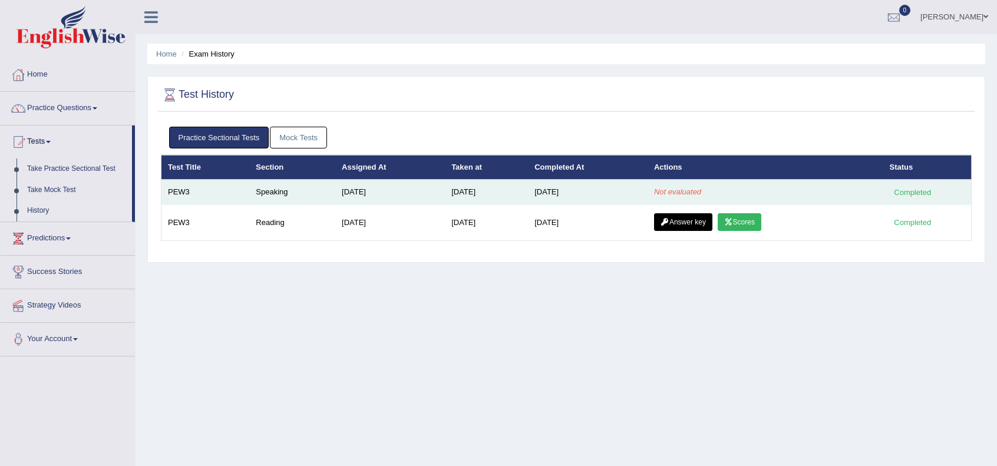
click at [731, 195] on td "Not evaluated" at bounding box center [765, 192] width 236 height 25
click at [870, 190] on td "Not evaluated" at bounding box center [765, 192] width 236 height 25
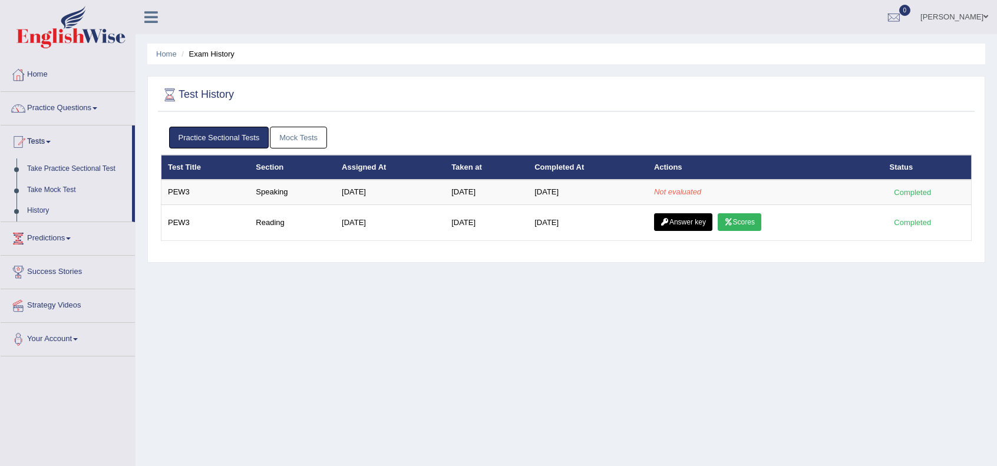
click at [858, 310] on div "Home Exam History Test History Practice Sectional Tests Mock Tests Test Title S…" at bounding box center [565, 294] width 861 height 589
click at [952, 16] on link "[PERSON_NAME]" at bounding box center [953, 15] width 85 height 31
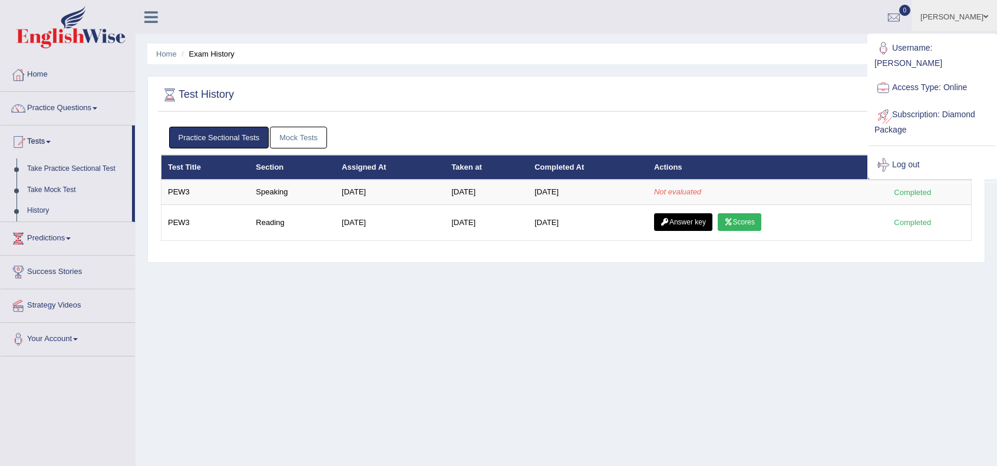
click at [941, 117] on link "Subscription: Diamond Package" at bounding box center [931, 120] width 127 height 39
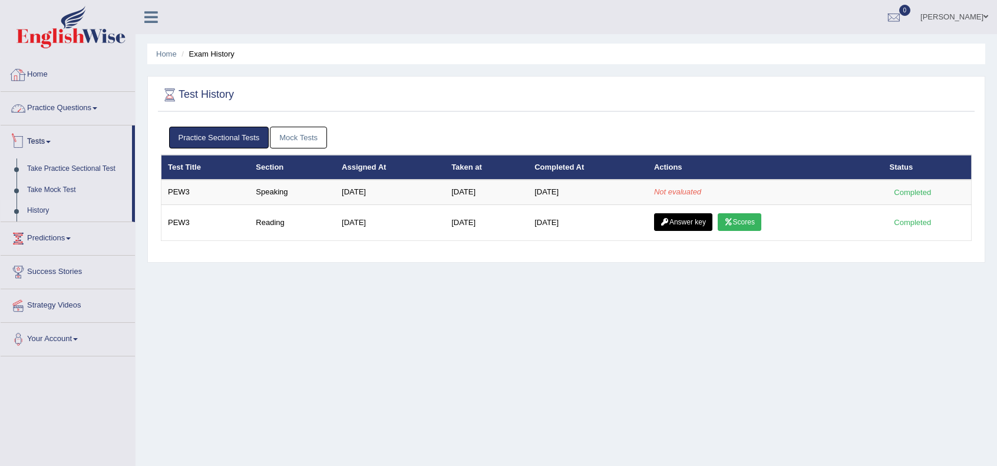
click at [57, 70] on link "Home" at bounding box center [68, 72] width 134 height 29
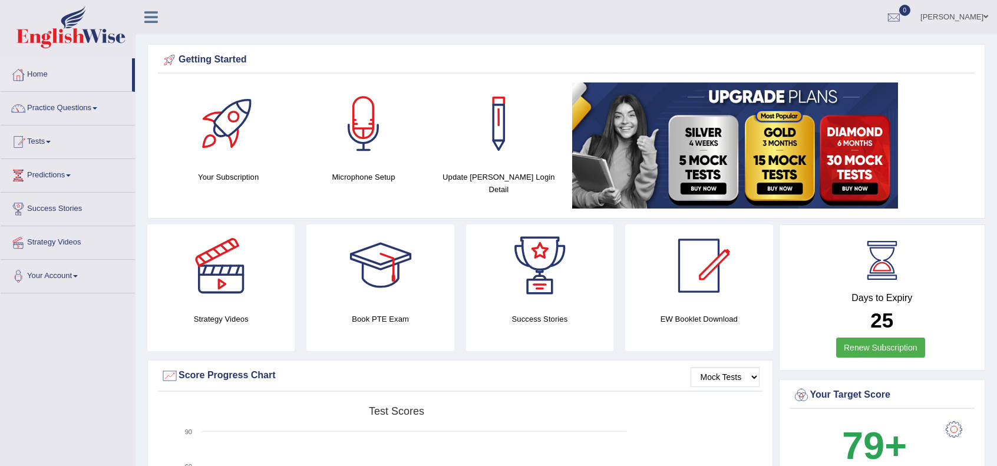
click at [680, 144] on img at bounding box center [735, 145] width 326 height 126
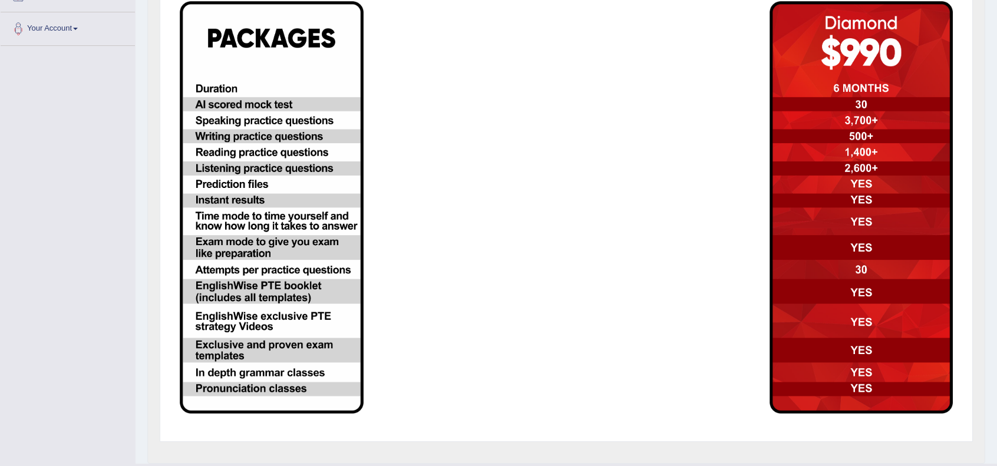
scroll to position [246, 0]
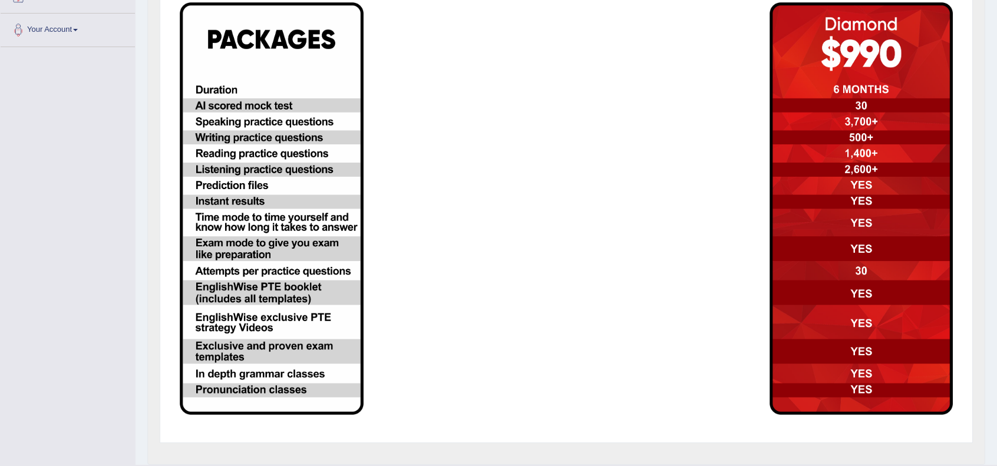
click at [815, 130] on img at bounding box center [861, 208] width 184 height 412
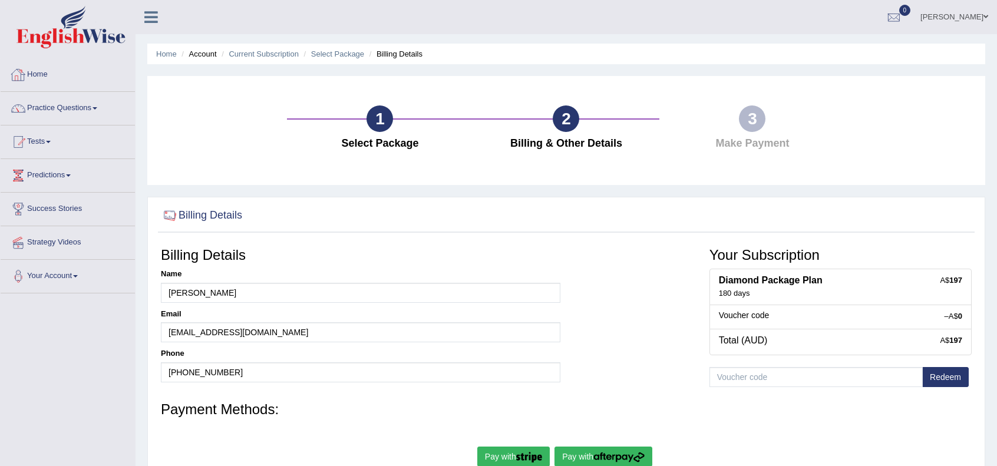
click at [66, 45] on img at bounding box center [70, 27] width 109 height 42
